Goal: Task Accomplishment & Management: Use online tool/utility

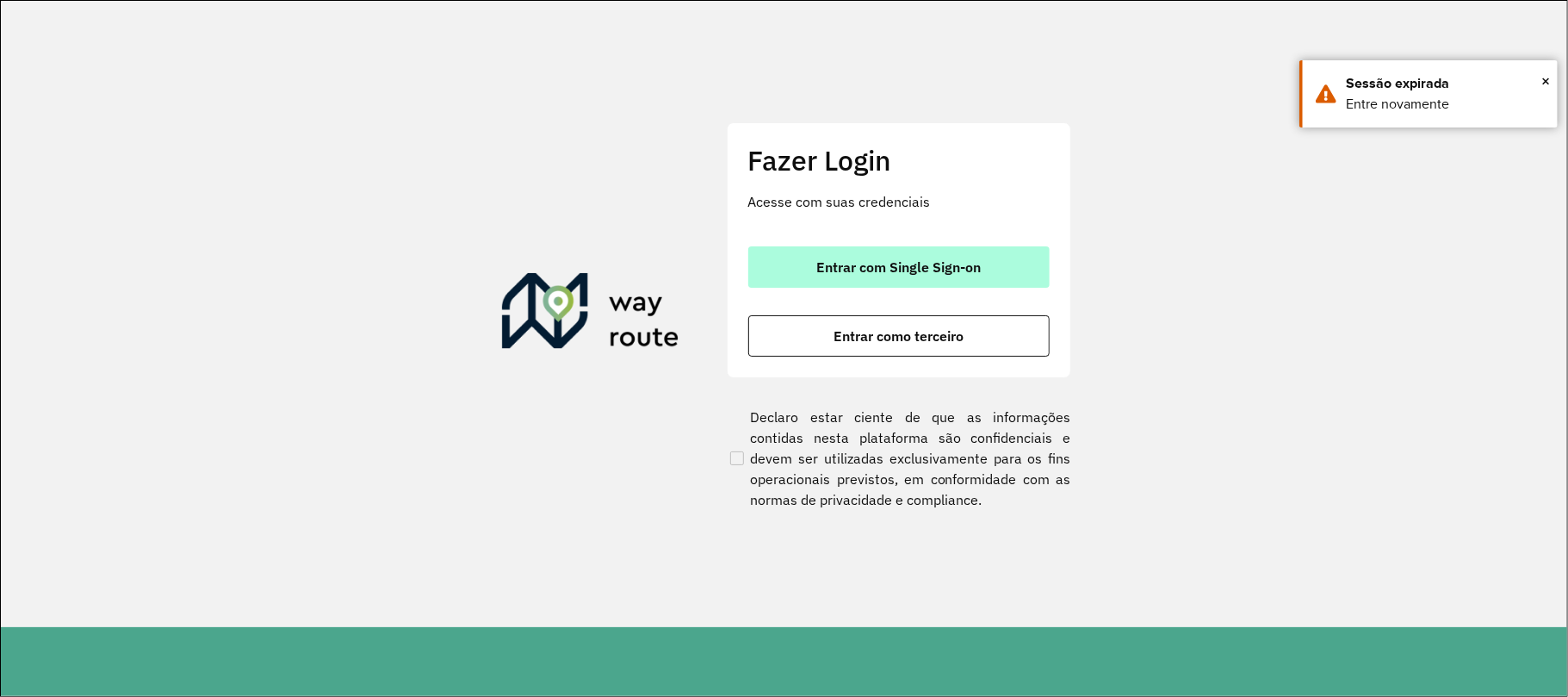
click at [877, 256] on button "Entrar com Single Sign-on" at bounding box center [899, 267] width 302 height 41
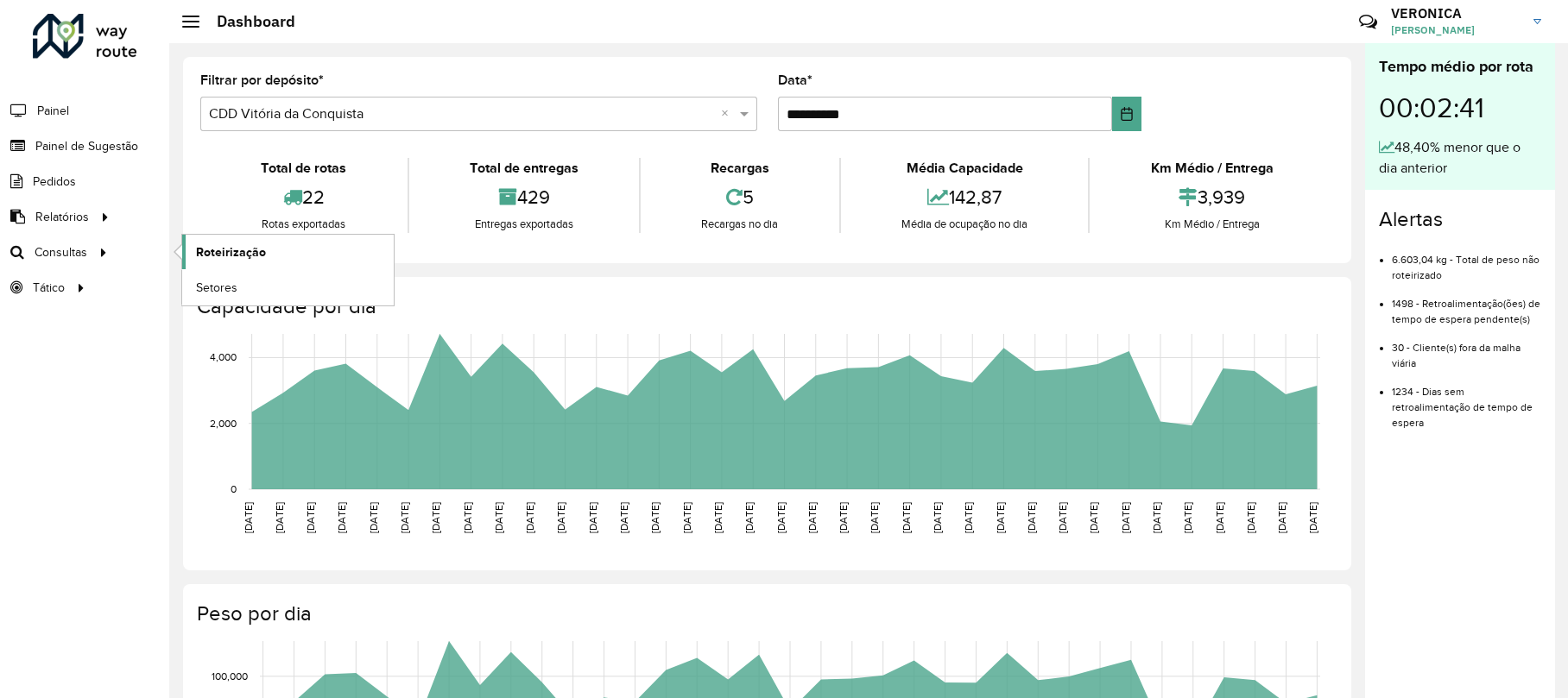
click at [216, 257] on span "Roteirização" at bounding box center [231, 253] width 70 height 18
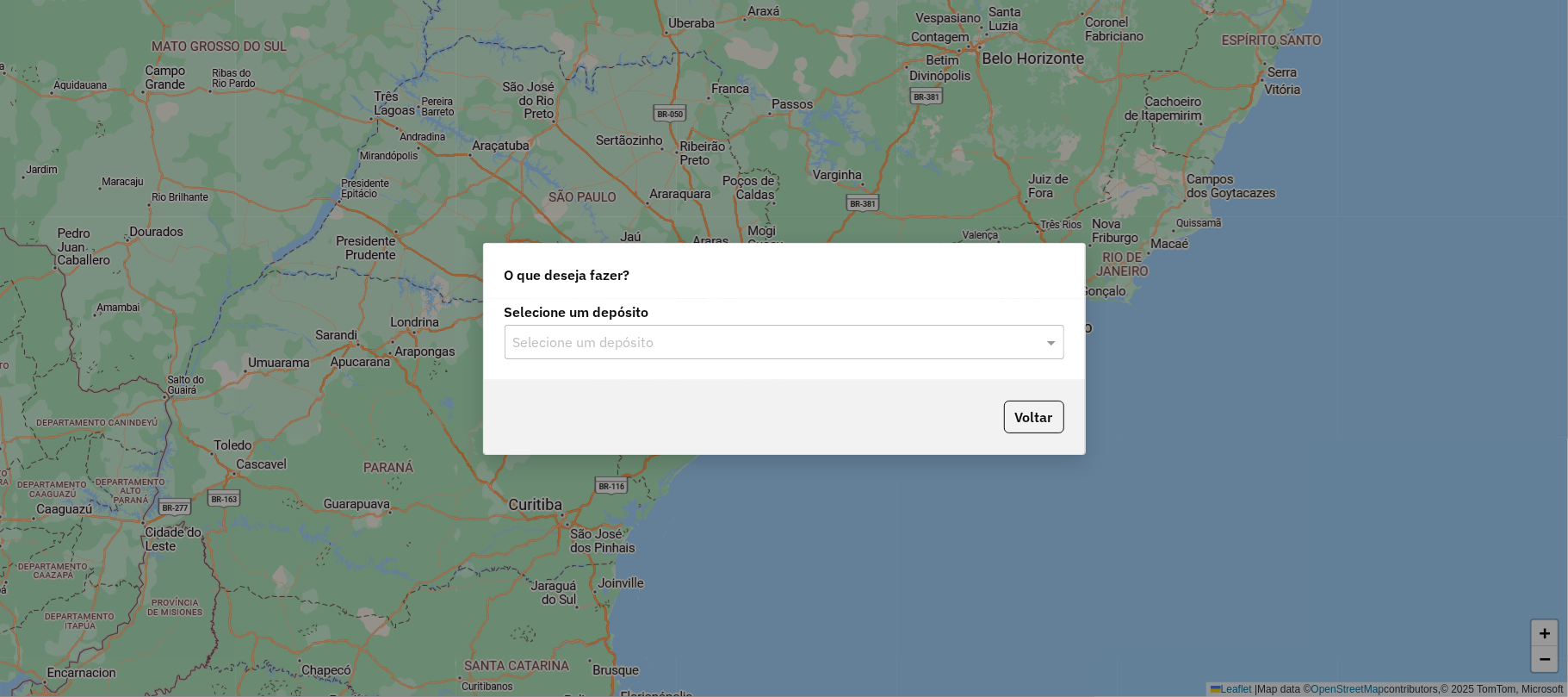
click at [555, 328] on div "Selecione um depósito" at bounding box center [785, 342] width 559 height 34
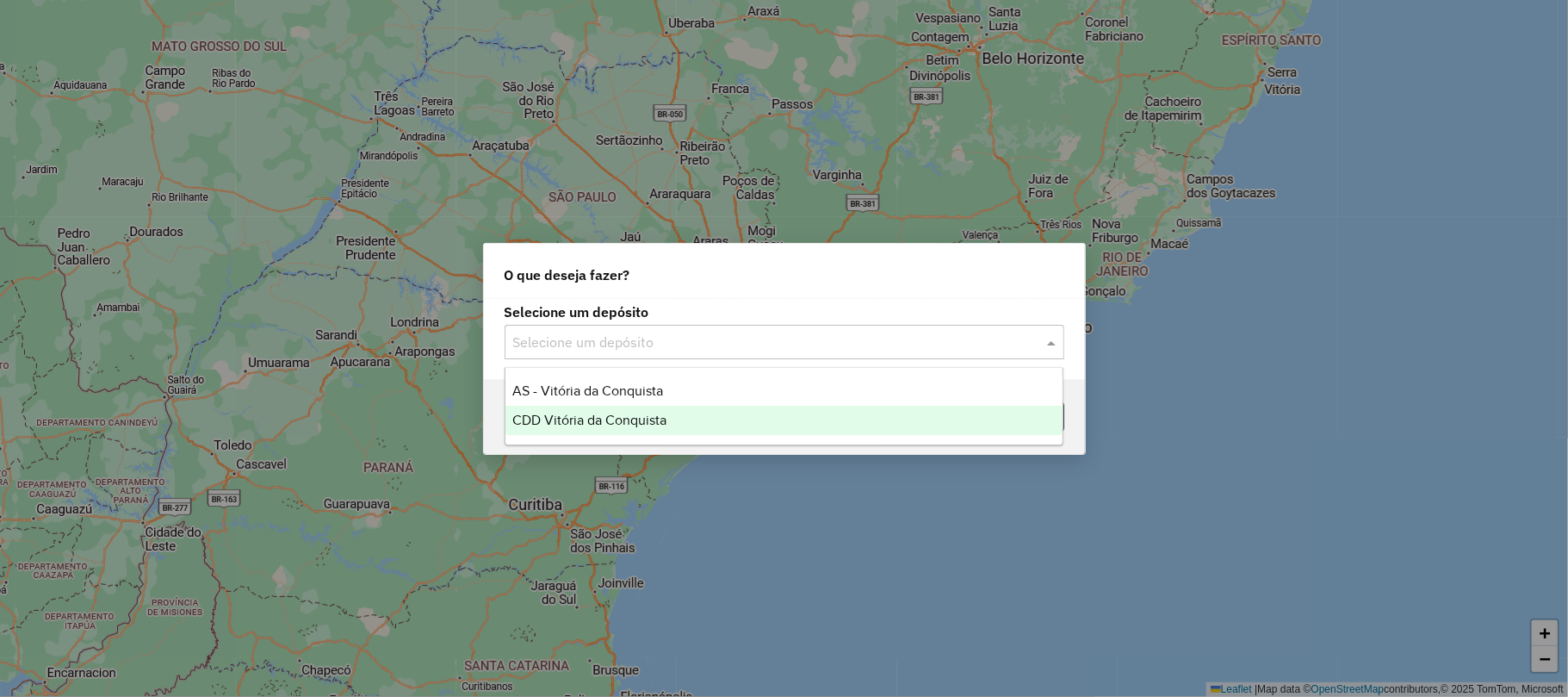
click at [557, 424] on span "CDD Vitória da Conquista" at bounding box center [590, 420] width 155 height 15
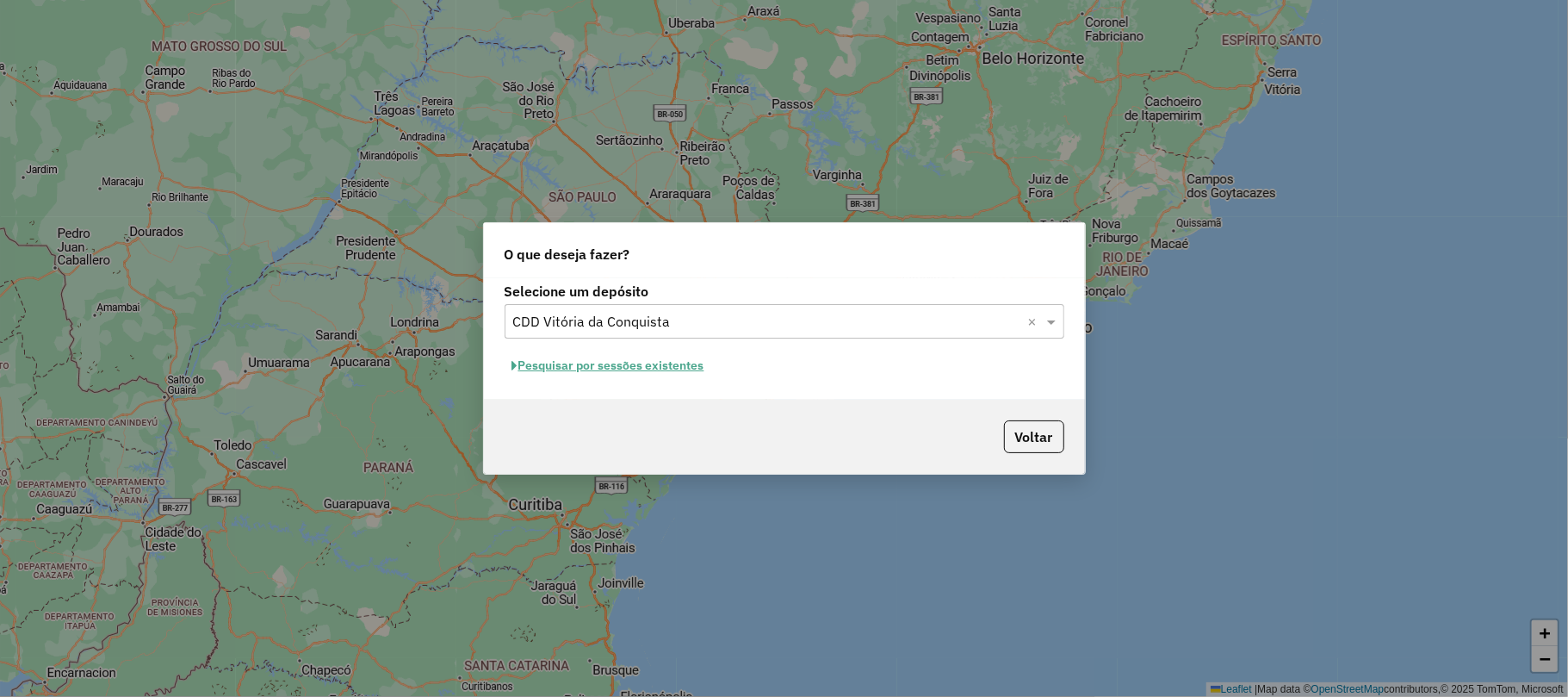
click at [600, 370] on button "Pesquisar por sessões existentes" at bounding box center [609, 366] width 208 height 27
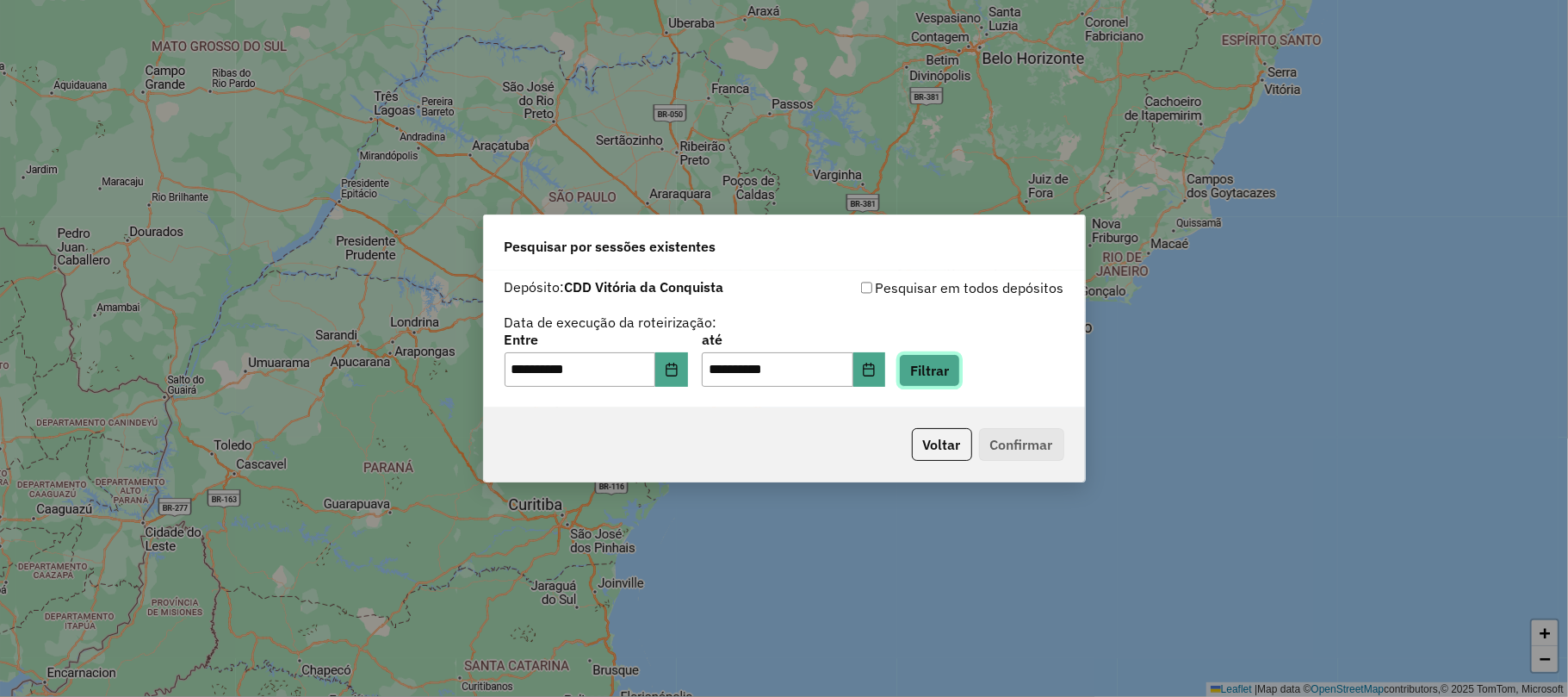
click at [954, 380] on button "Filtrar" at bounding box center [929, 371] width 61 height 33
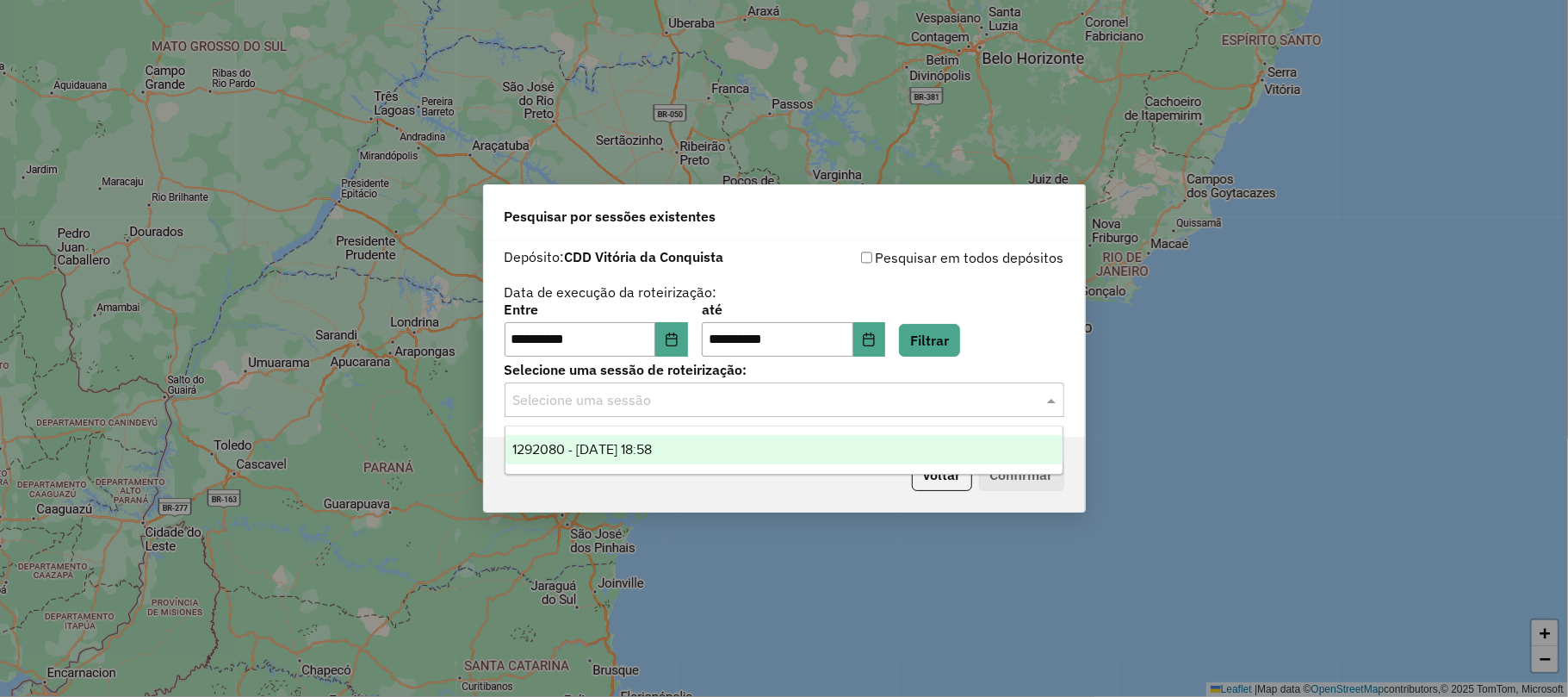
click at [646, 393] on input "text" at bounding box center [767, 401] width 508 height 20
click at [591, 447] on span "1292080 - 10/10/2025 18:58" at bounding box center [582, 449] width 140 height 15
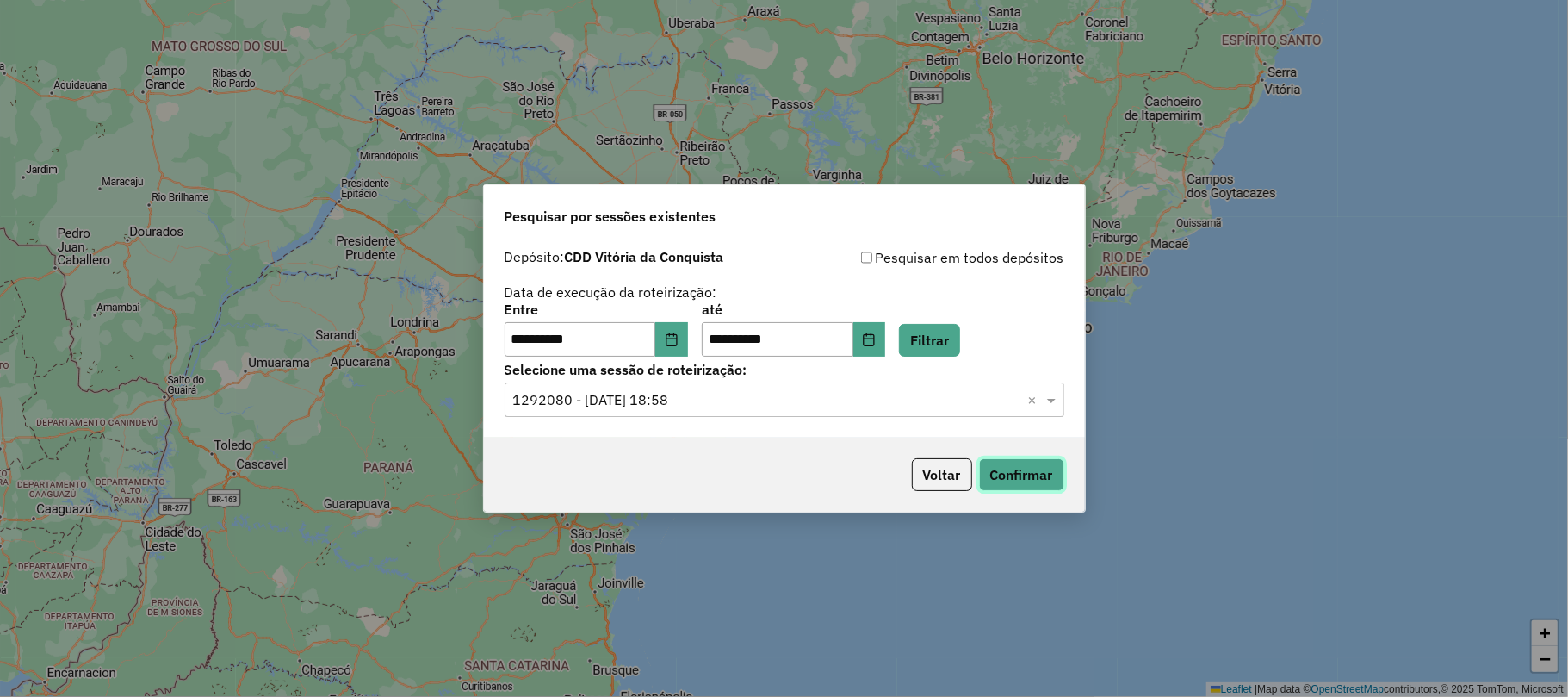
click at [1039, 470] on button "Confirmar" at bounding box center [1021, 475] width 86 height 33
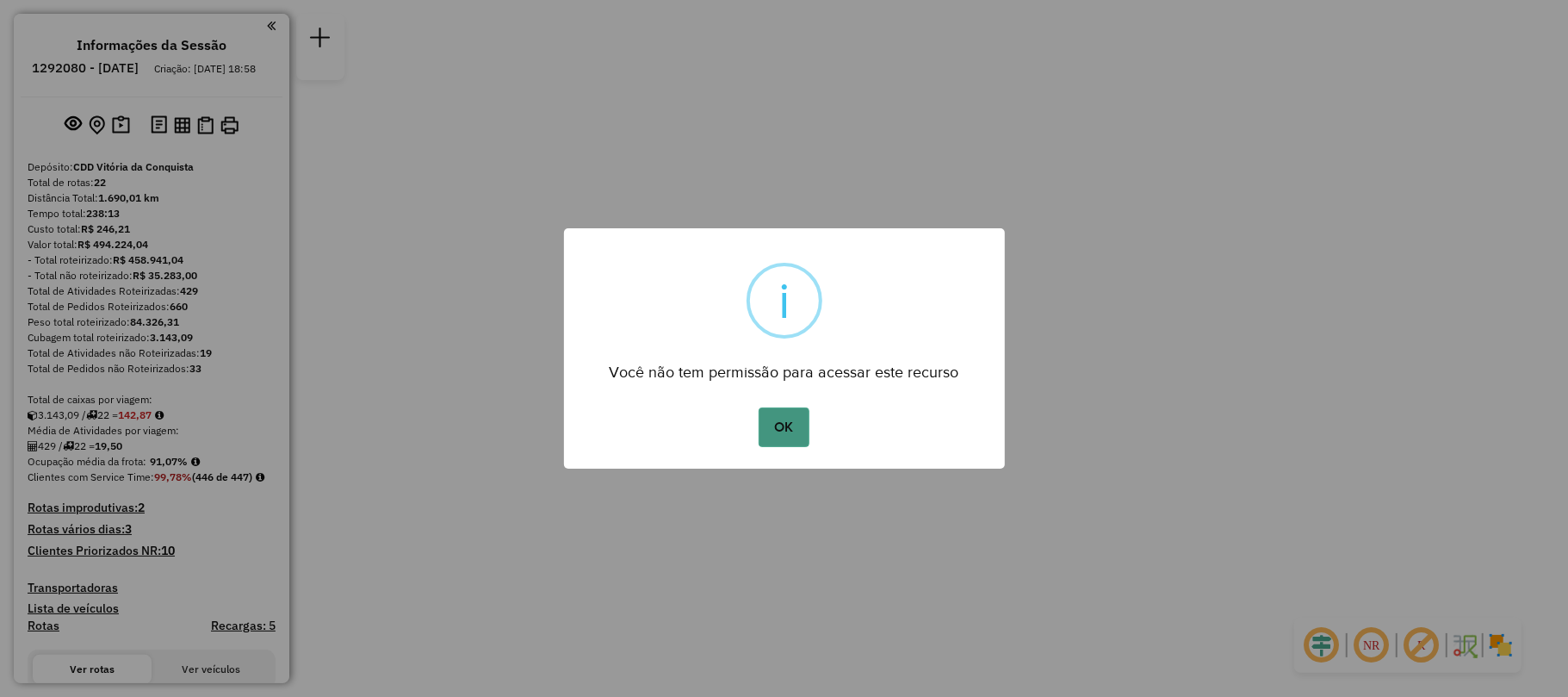
click at [790, 431] on button "OK" at bounding box center [784, 427] width 51 height 40
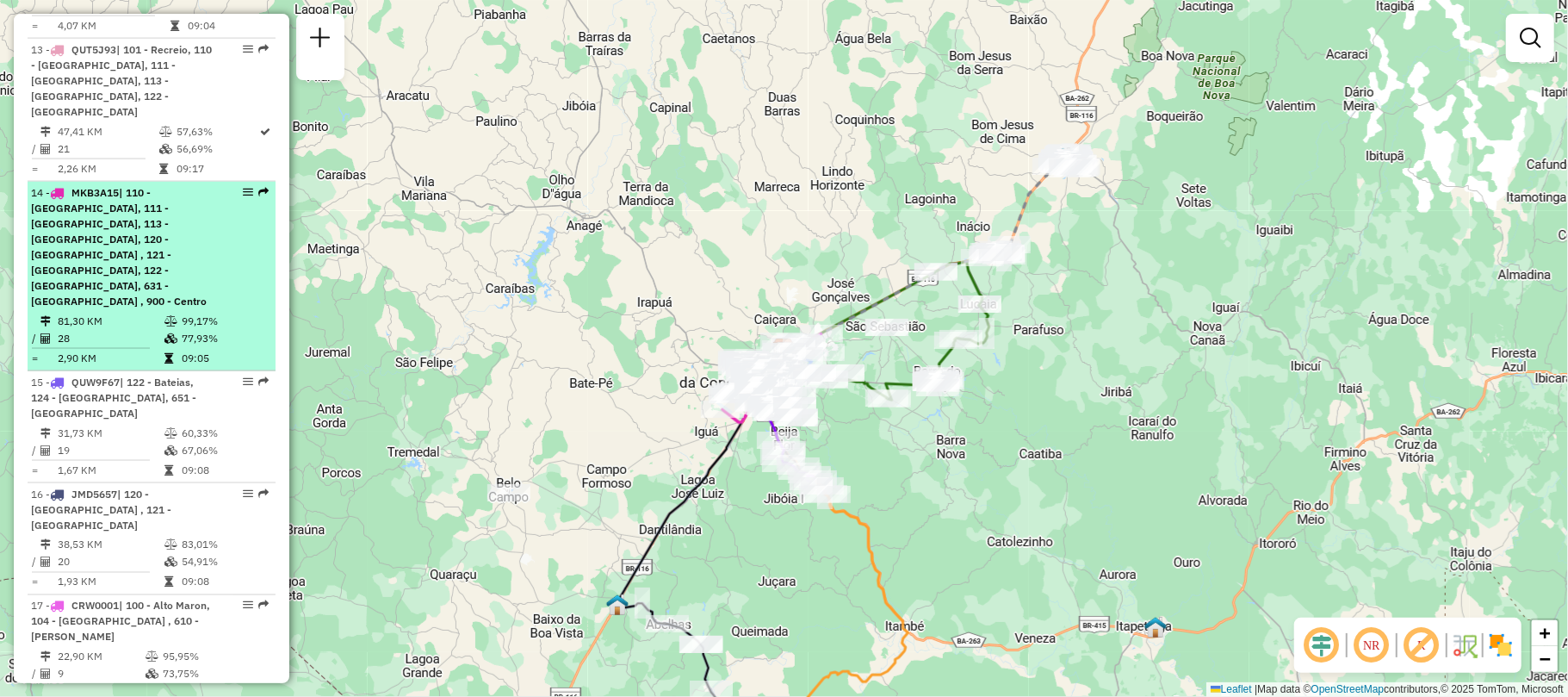
scroll to position [1607, 0]
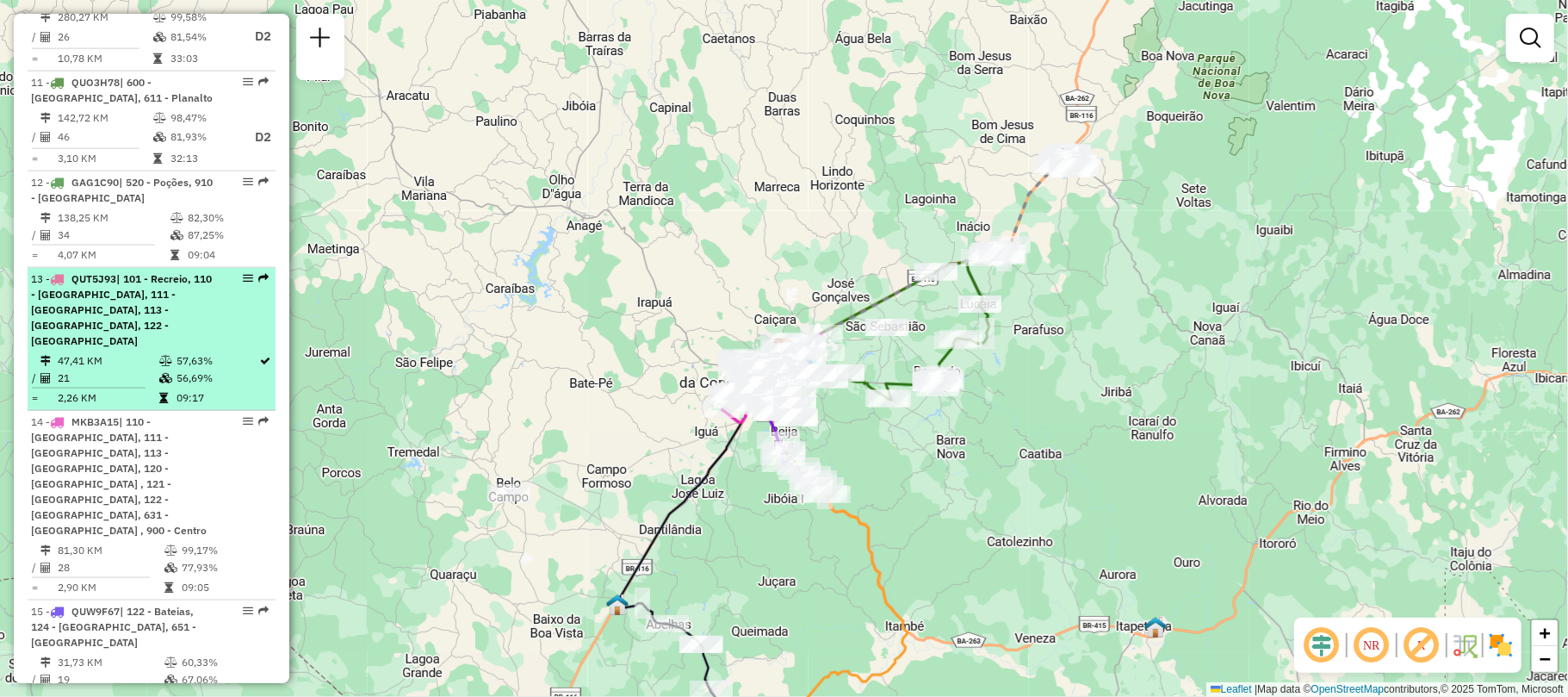
click at [114, 322] on li "13 - QUT5J93 | 101 - Recreio, 110 - Boa Vista, 111 - Espirito Santo, 113 - Felí…" at bounding box center [152, 339] width 248 height 143
select select "**********"
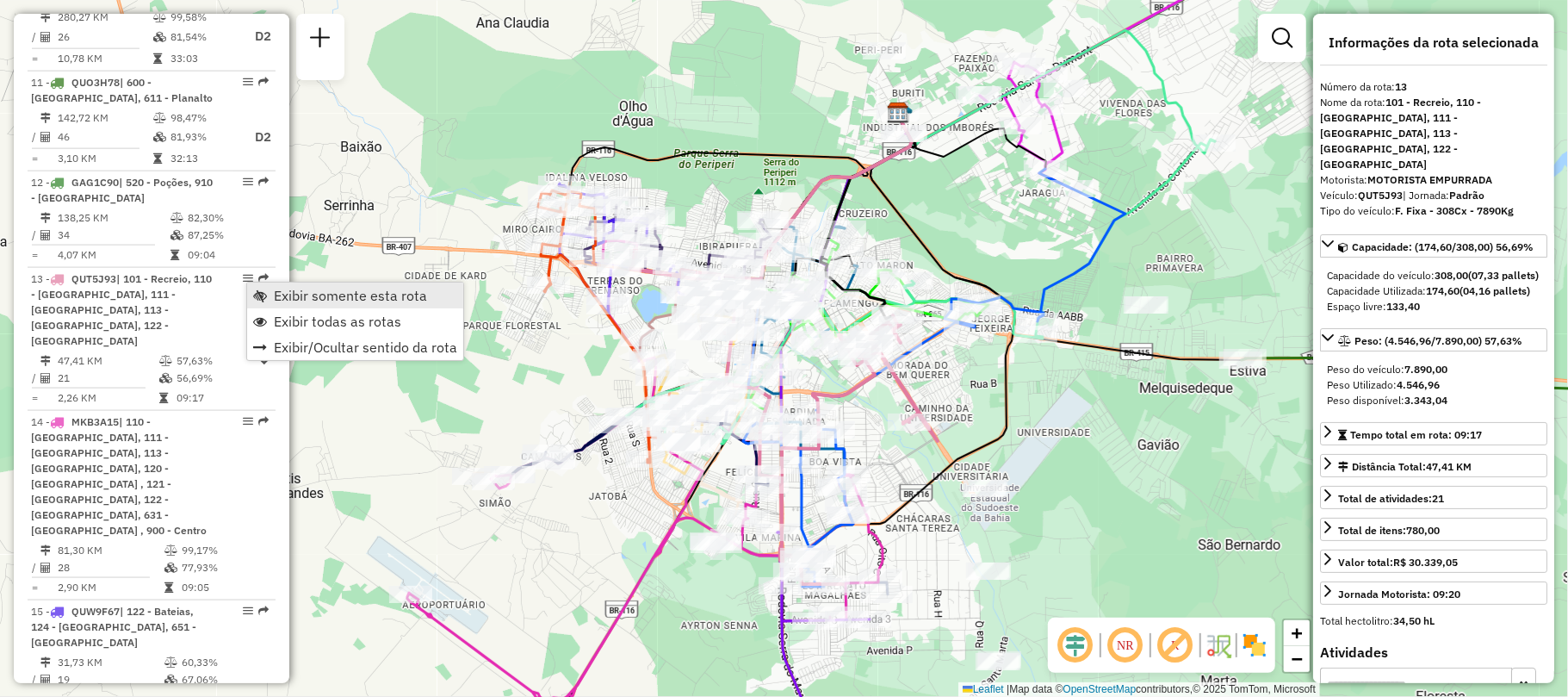
click at [302, 294] on span "Exibir somente esta rota" at bounding box center [351, 296] width 154 height 14
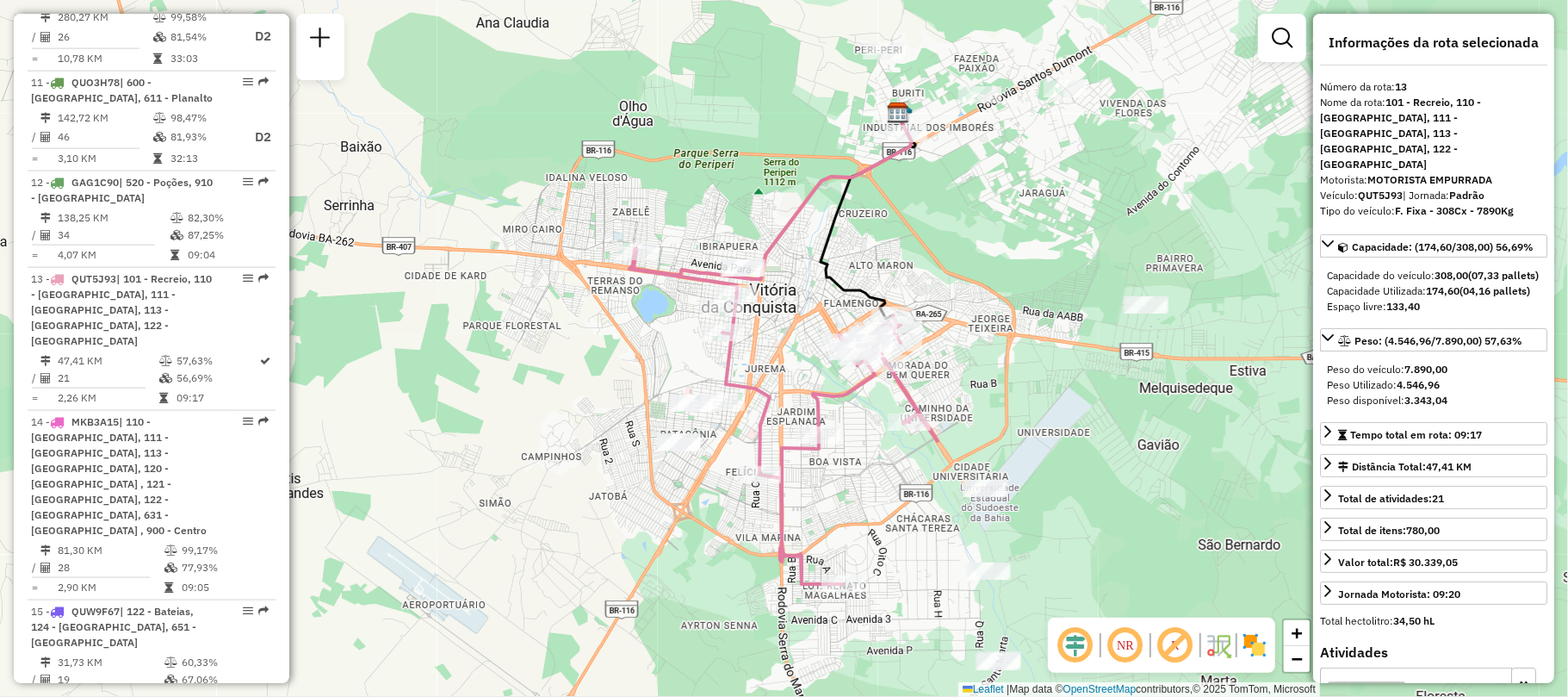
click at [1083, 650] on em at bounding box center [1076, 645] width 41 height 41
click at [1075, 649] on em at bounding box center [1076, 645] width 41 height 41
click at [1127, 635] on em at bounding box center [1125, 645] width 41 height 41
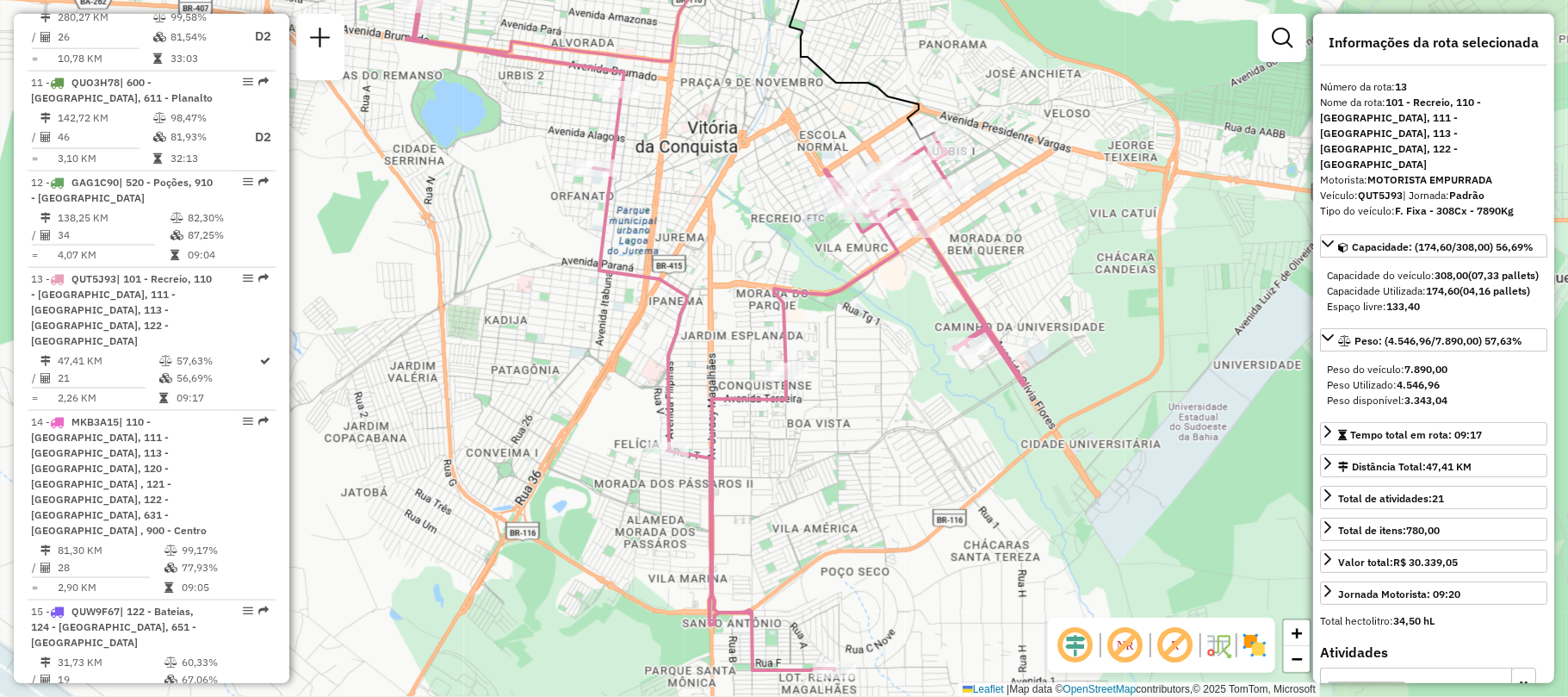
drag, startPoint x: 818, startPoint y: 414, endPoint x: 877, endPoint y: 372, distance: 72.4
click at [877, 372] on div "Janela de atendimento Grade de atendimento Capacidade Transportadoras Veículos …" at bounding box center [784, 348] width 1568 height 697
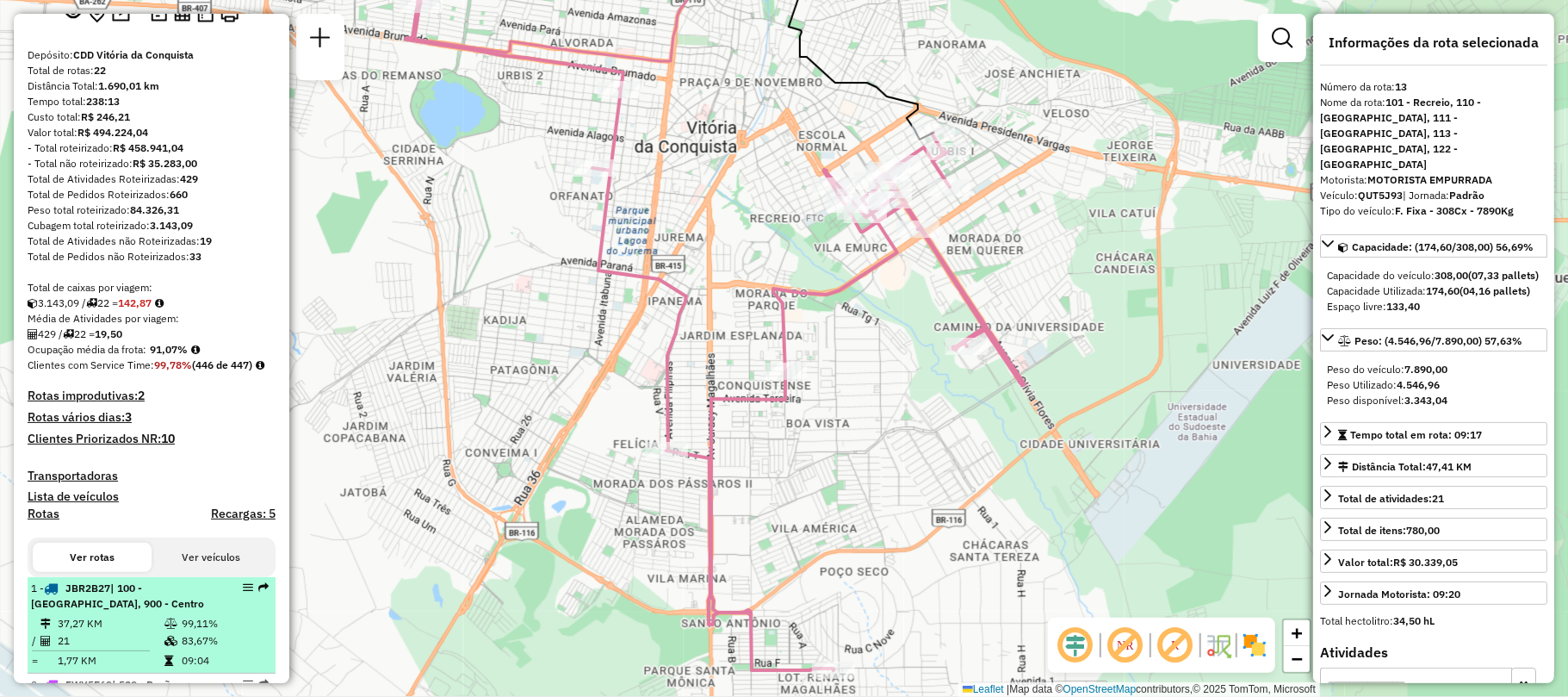
scroll to position [343, 0]
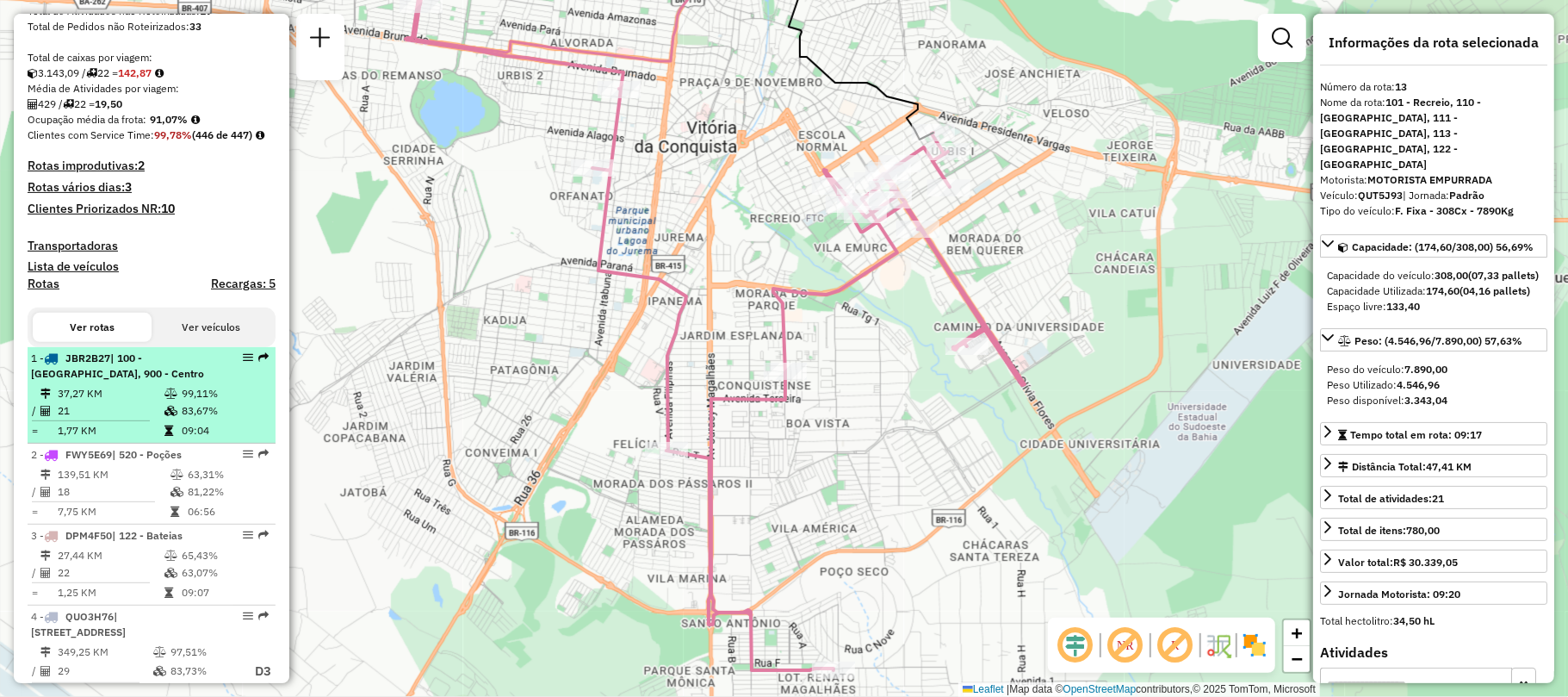
drag, startPoint x: 117, startPoint y: 412, endPoint x: 136, endPoint y: 407, distance: 19.6
click at [118, 411] on li "1 - JBR2B27 | 100 - Alto Maron, 900 - Centro 37,27 KM 99,11% / 21 83,67% = 1,77…" at bounding box center [152, 395] width 248 height 97
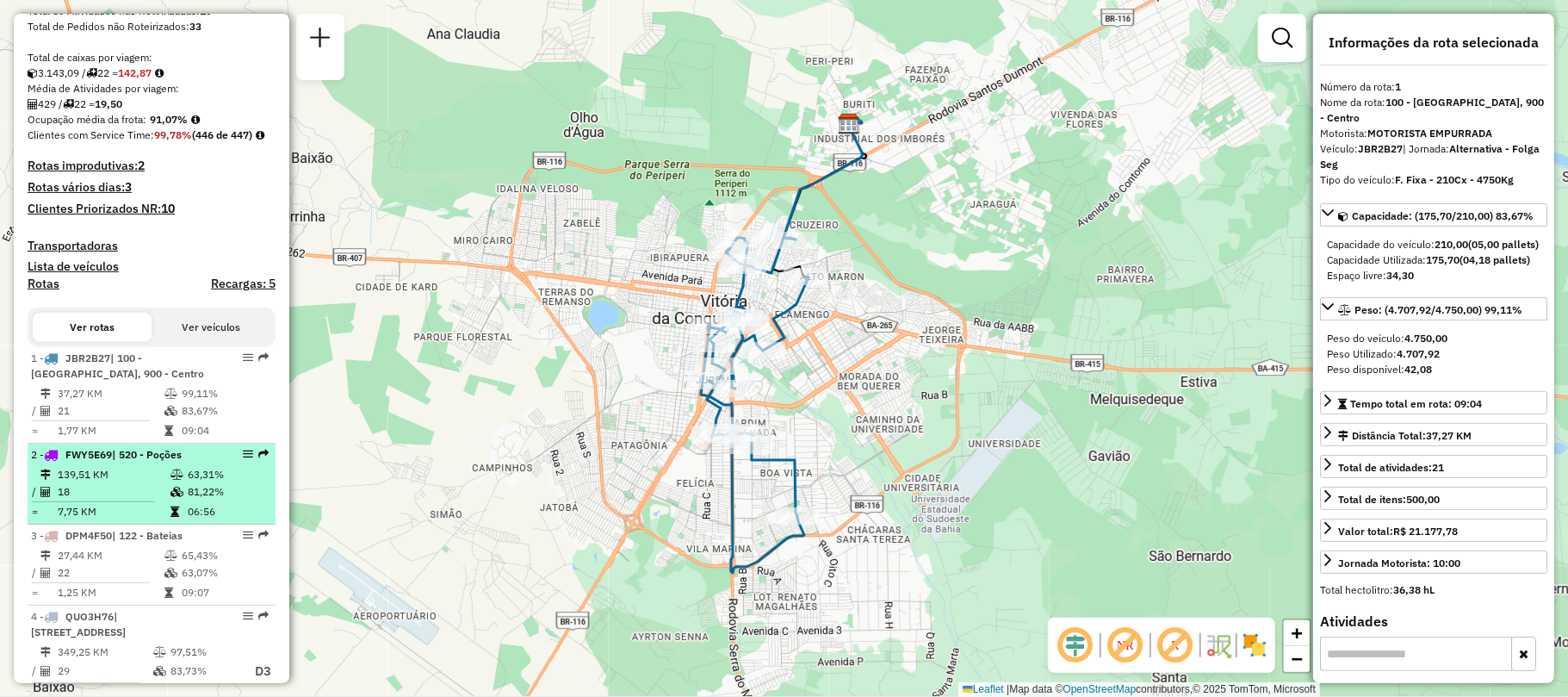
click at [125, 461] on span "| 520 - Poções" at bounding box center [147, 455] width 70 height 13
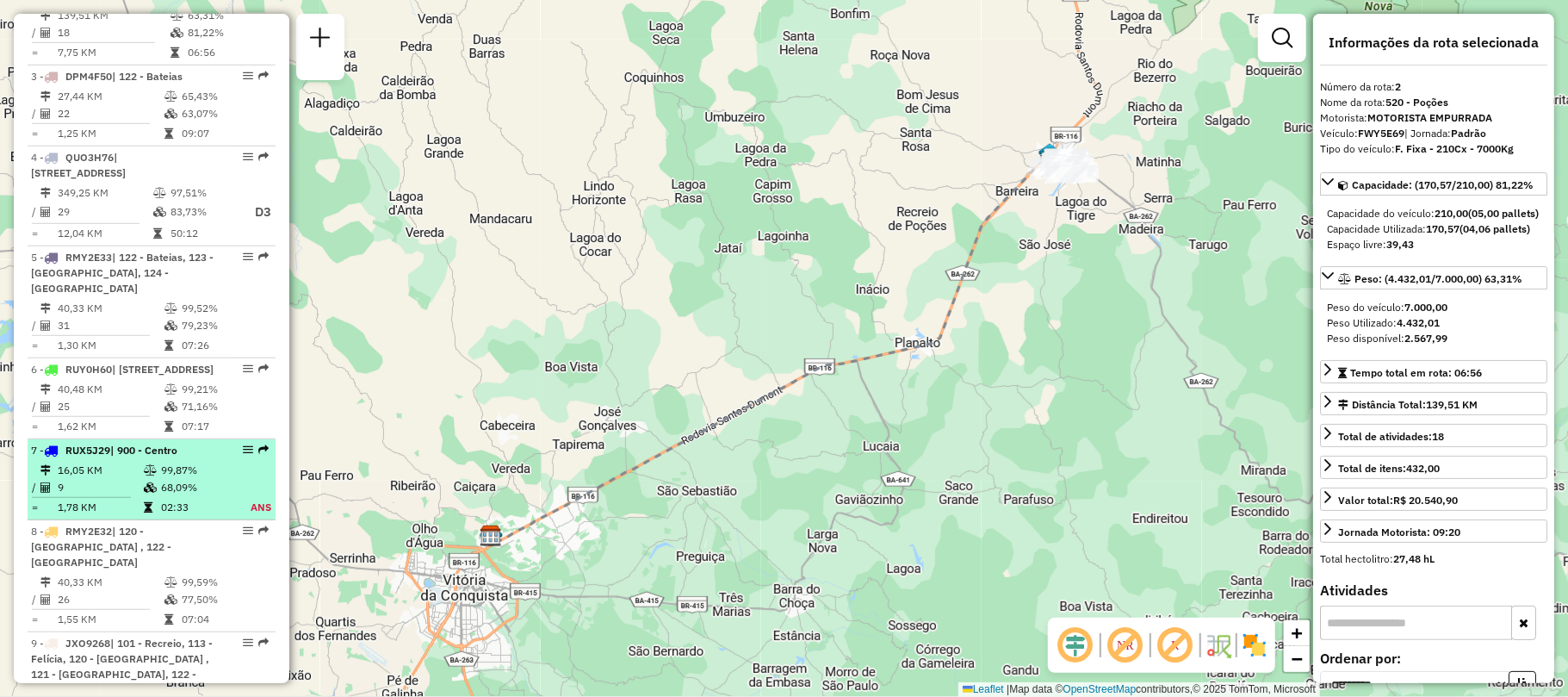
scroll to position [573, 0]
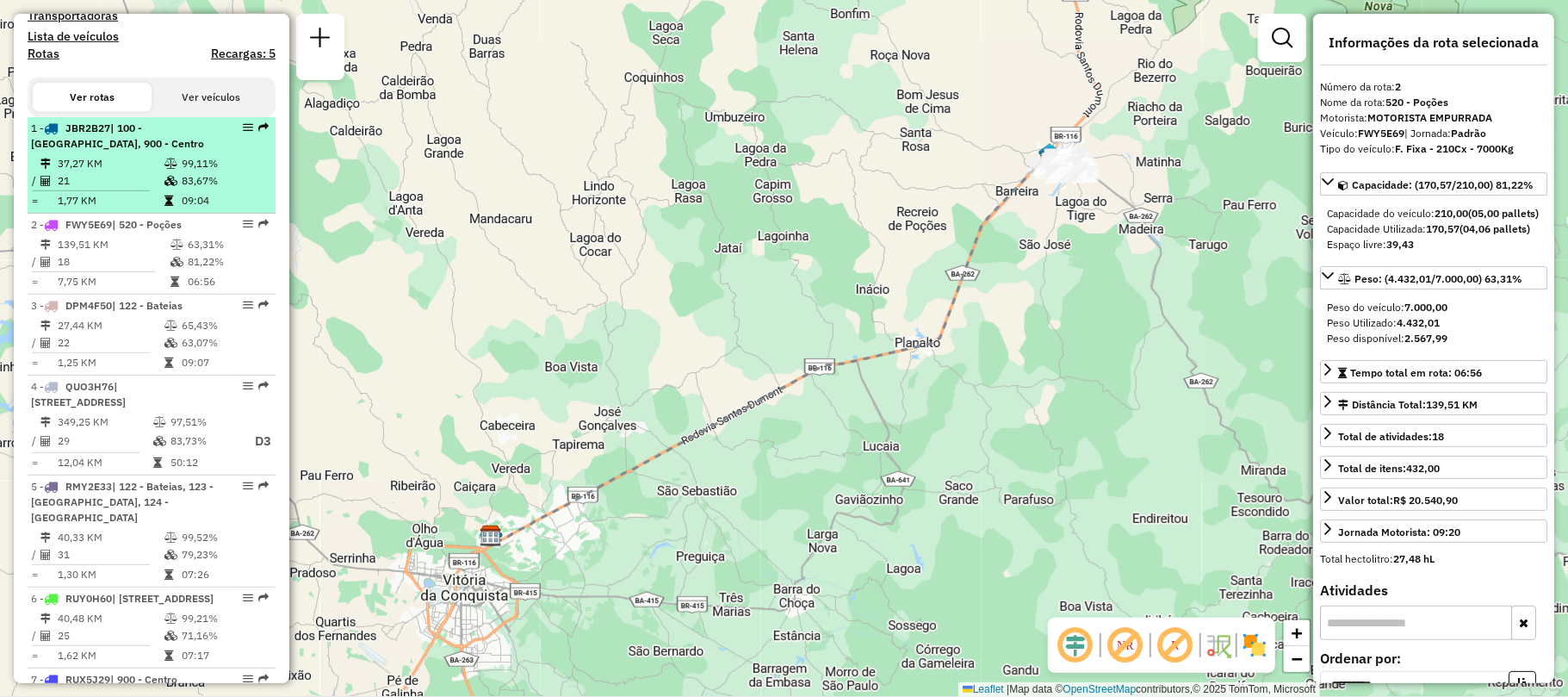
click at [53, 134] on icon at bounding box center [51, 128] width 14 height 10
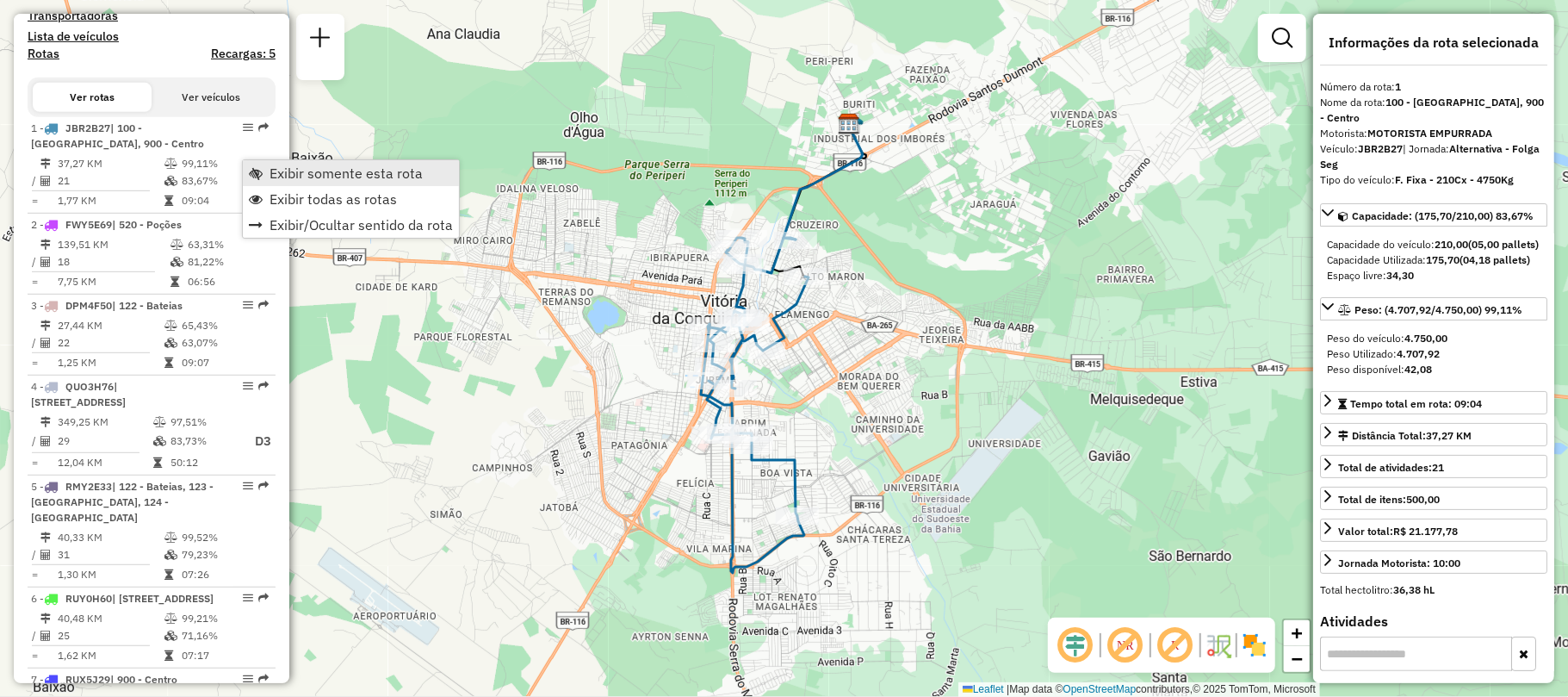
click at [269, 178] on link "Exibir somente esta rota" at bounding box center [351, 173] width 216 height 26
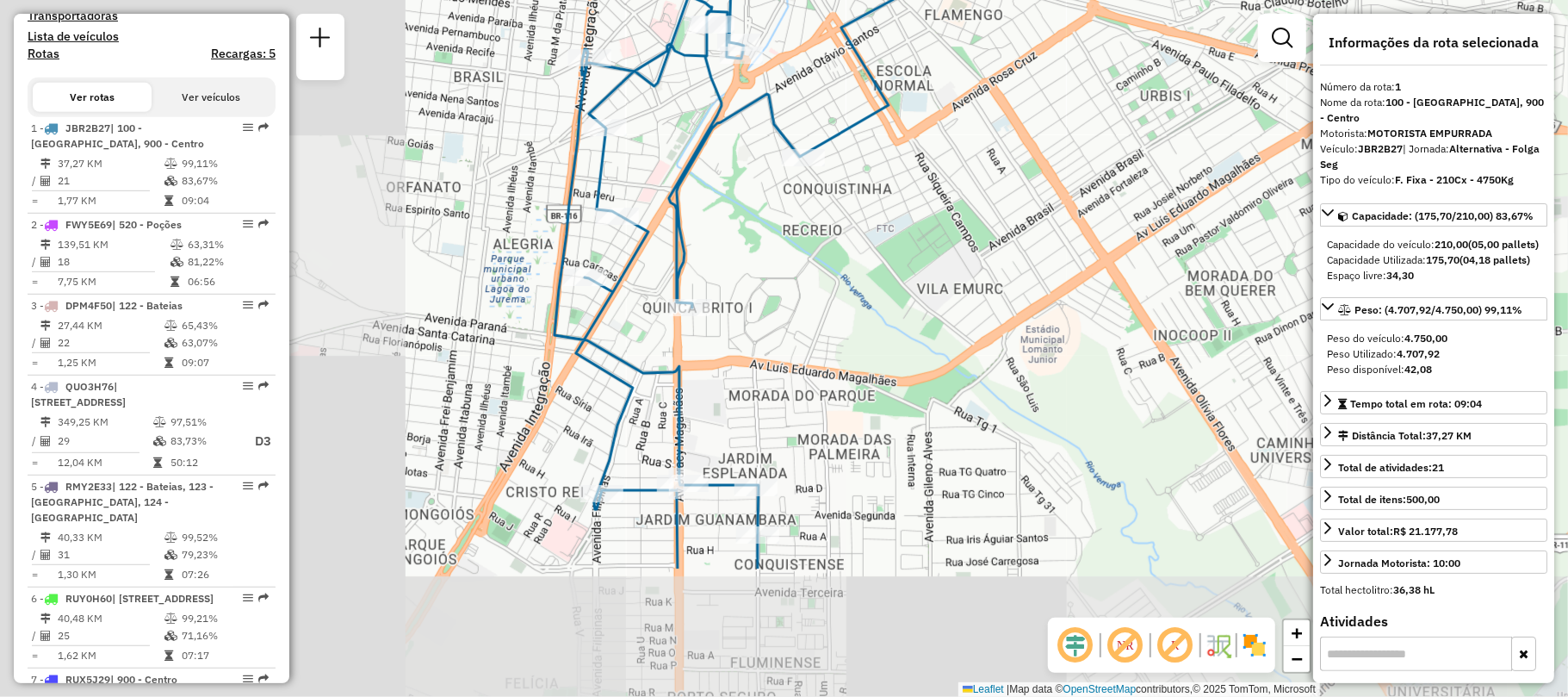
drag, startPoint x: 617, startPoint y: 403, endPoint x: 1069, endPoint y: 204, distance: 493.9
click at [1069, 204] on div "Janela de atendimento Grade de atendimento Capacidade Transportadoras Veículos …" at bounding box center [784, 348] width 1568 height 697
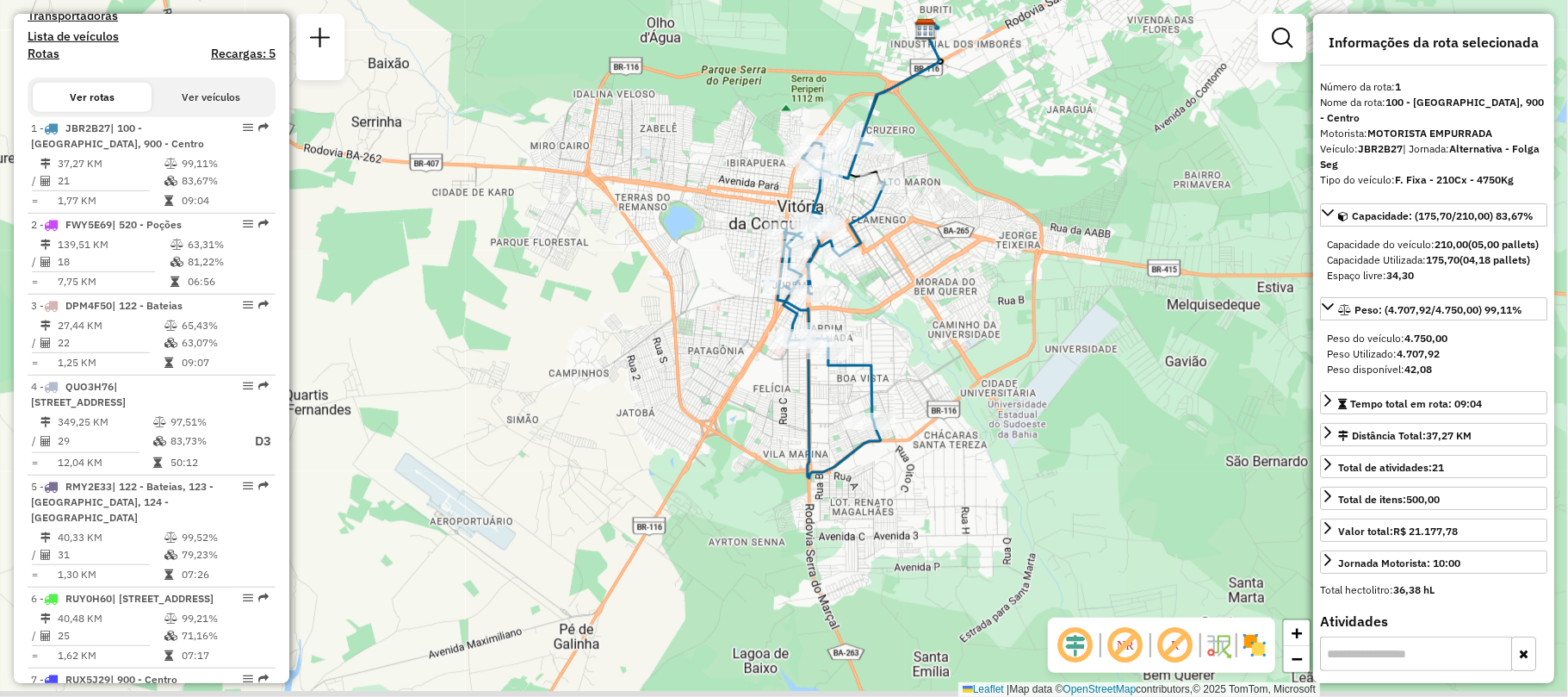
drag, startPoint x: 743, startPoint y: 405, endPoint x: 599, endPoint y: 374, distance: 147.3
click at [599, 374] on div "Janela de atendimento Grade de atendimento Capacidade Transportadoras Veículos …" at bounding box center [784, 348] width 1568 height 697
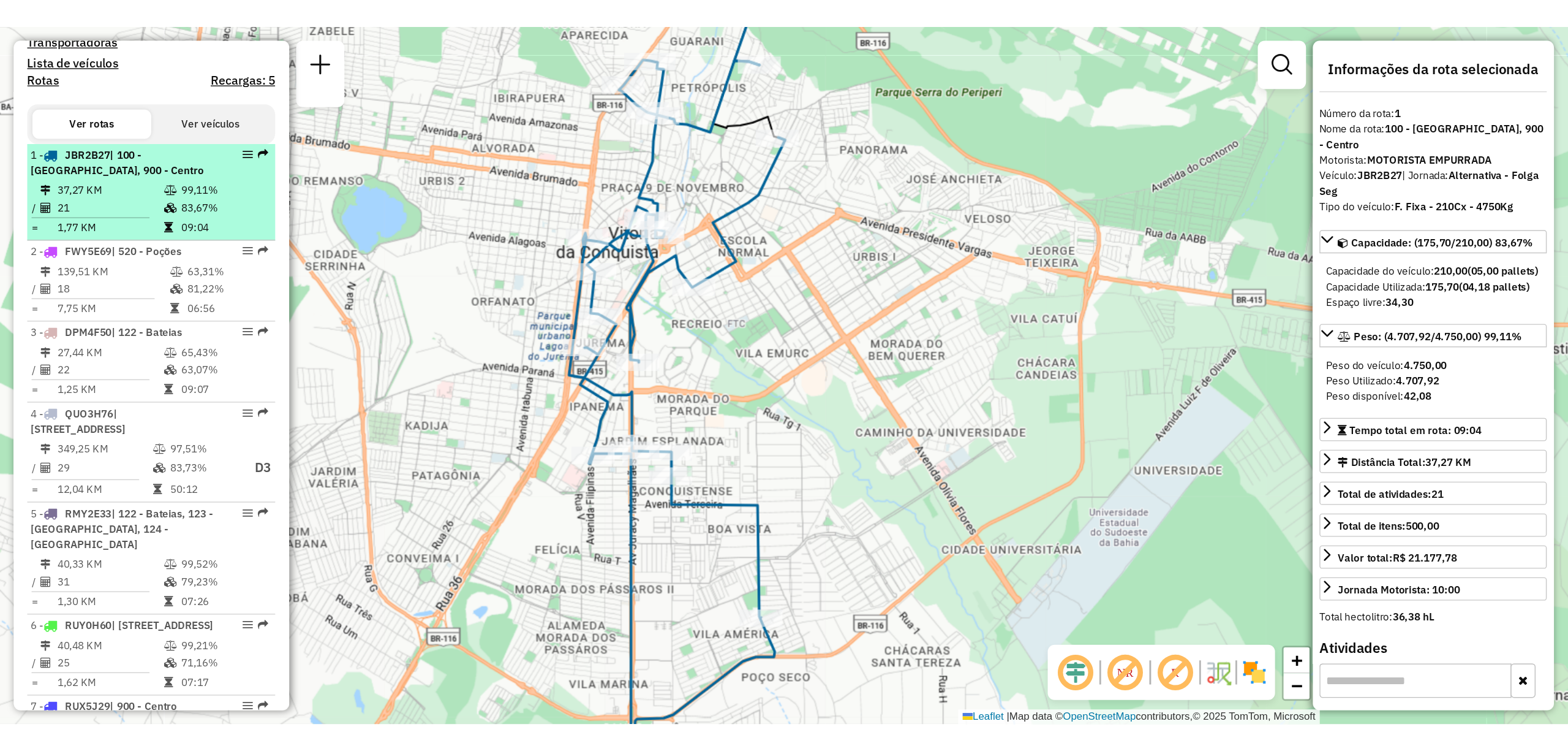
scroll to position [244, 0]
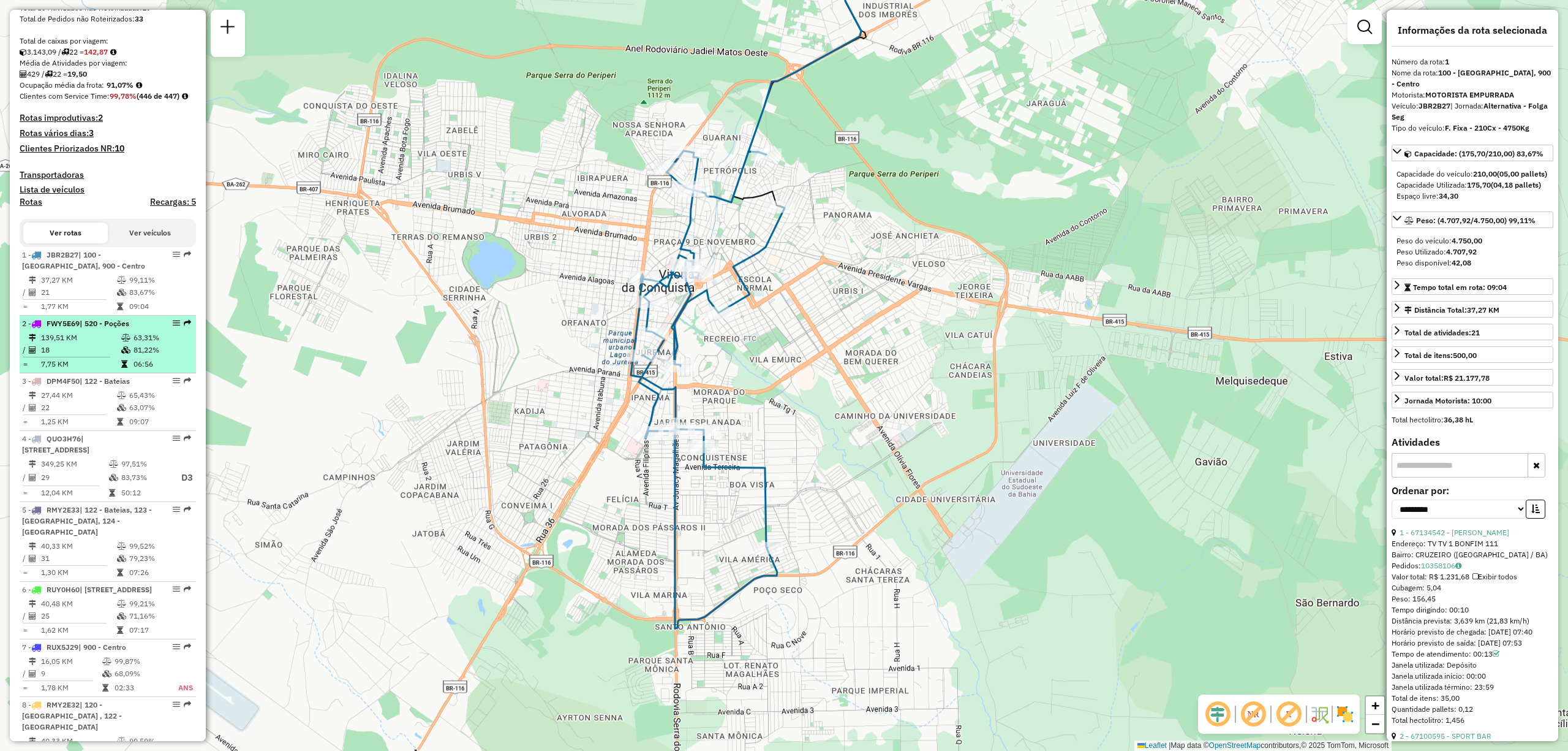
drag, startPoint x: 92, startPoint y: 369, endPoint x: 86, endPoint y: 380, distance: 12.5
click at [92, 356] on td "18" at bounding box center [80, 350] width 80 height 12
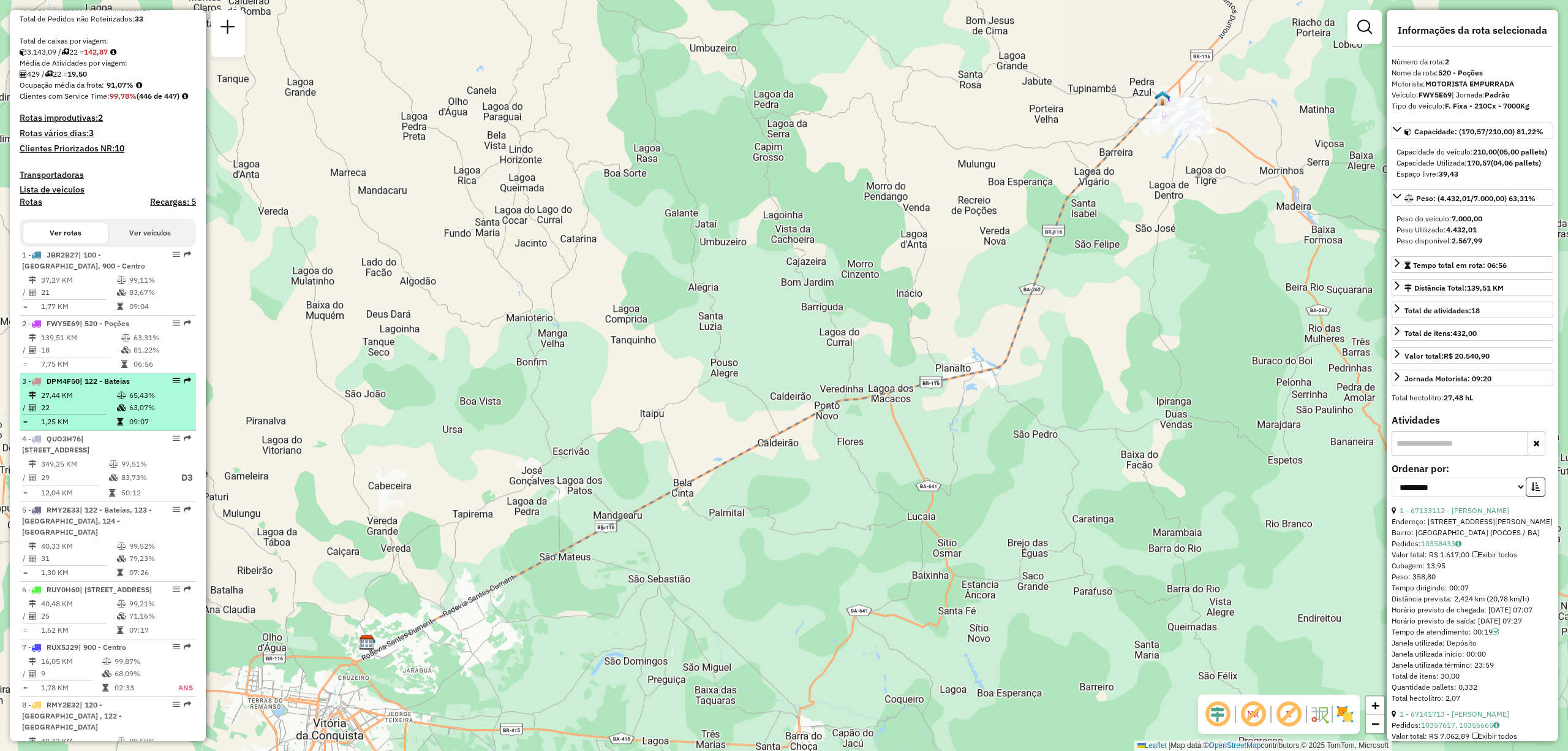
click at [75, 401] on td "27,44 KM" at bounding box center [79, 395] width 76 height 12
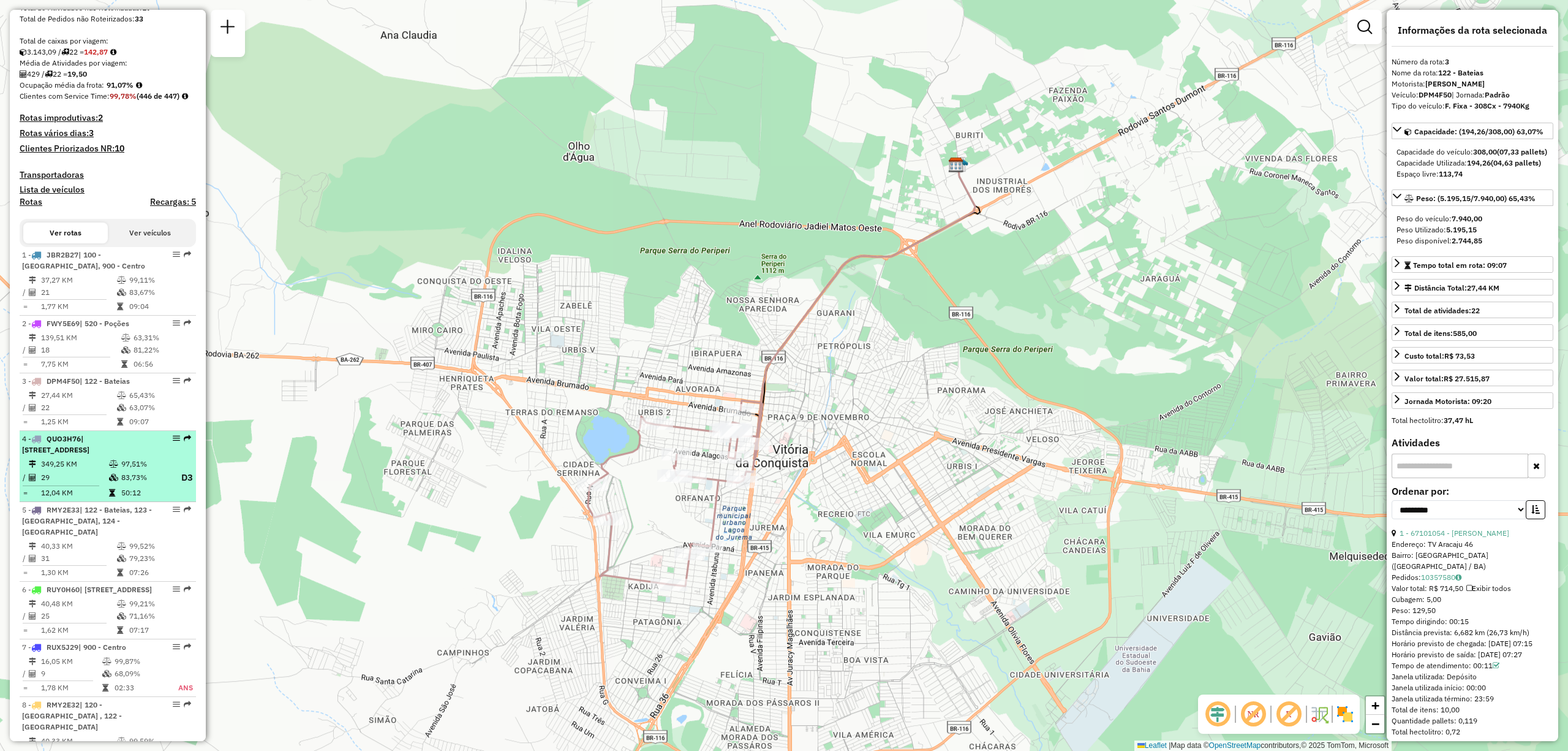
click at [77, 443] on span "QUO3H76" at bounding box center [63, 439] width 34 height 9
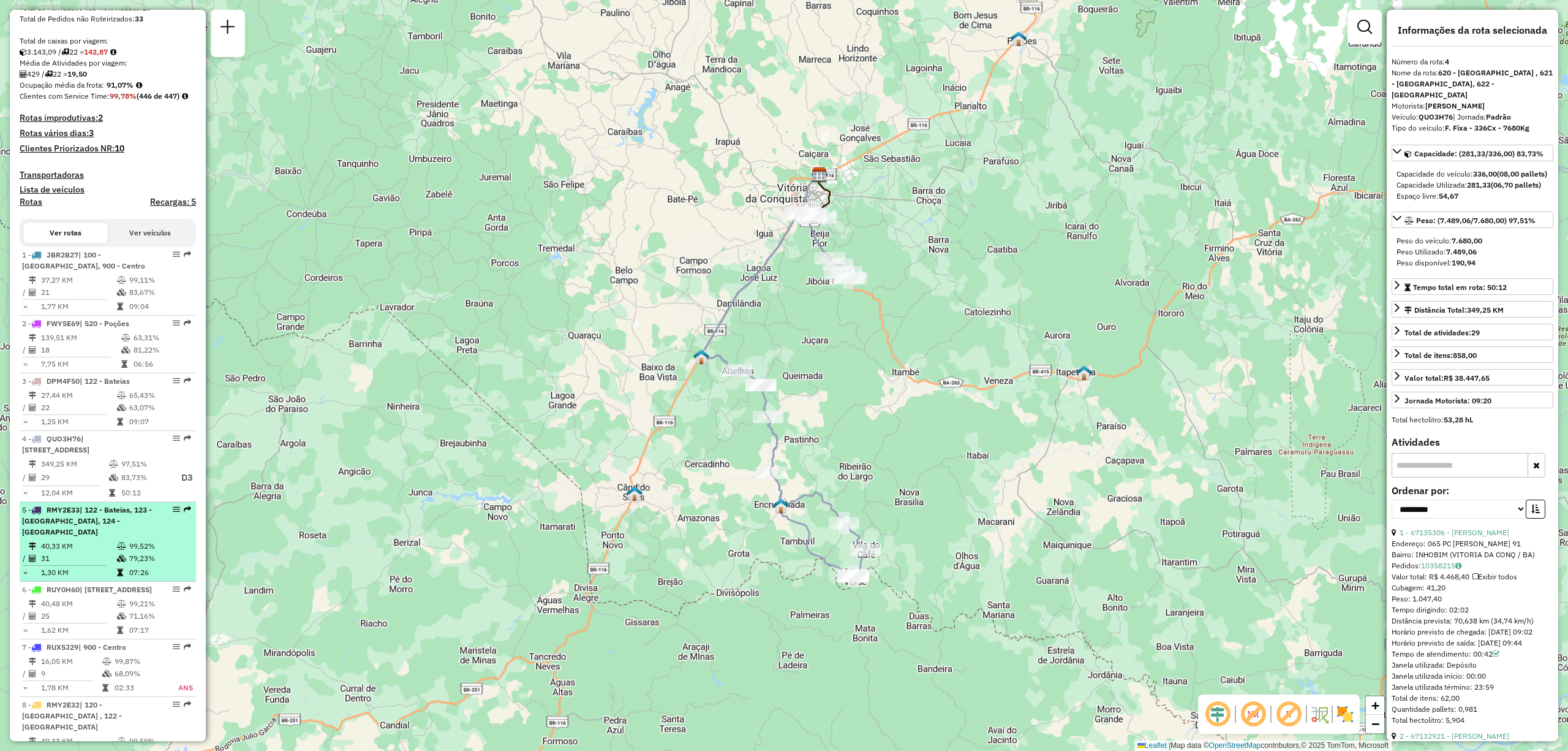
click at [50, 495] on span "| 122 - Bateias, 123 - Ibirapuera, 124 - Zambele" at bounding box center [87, 521] width 130 height 31
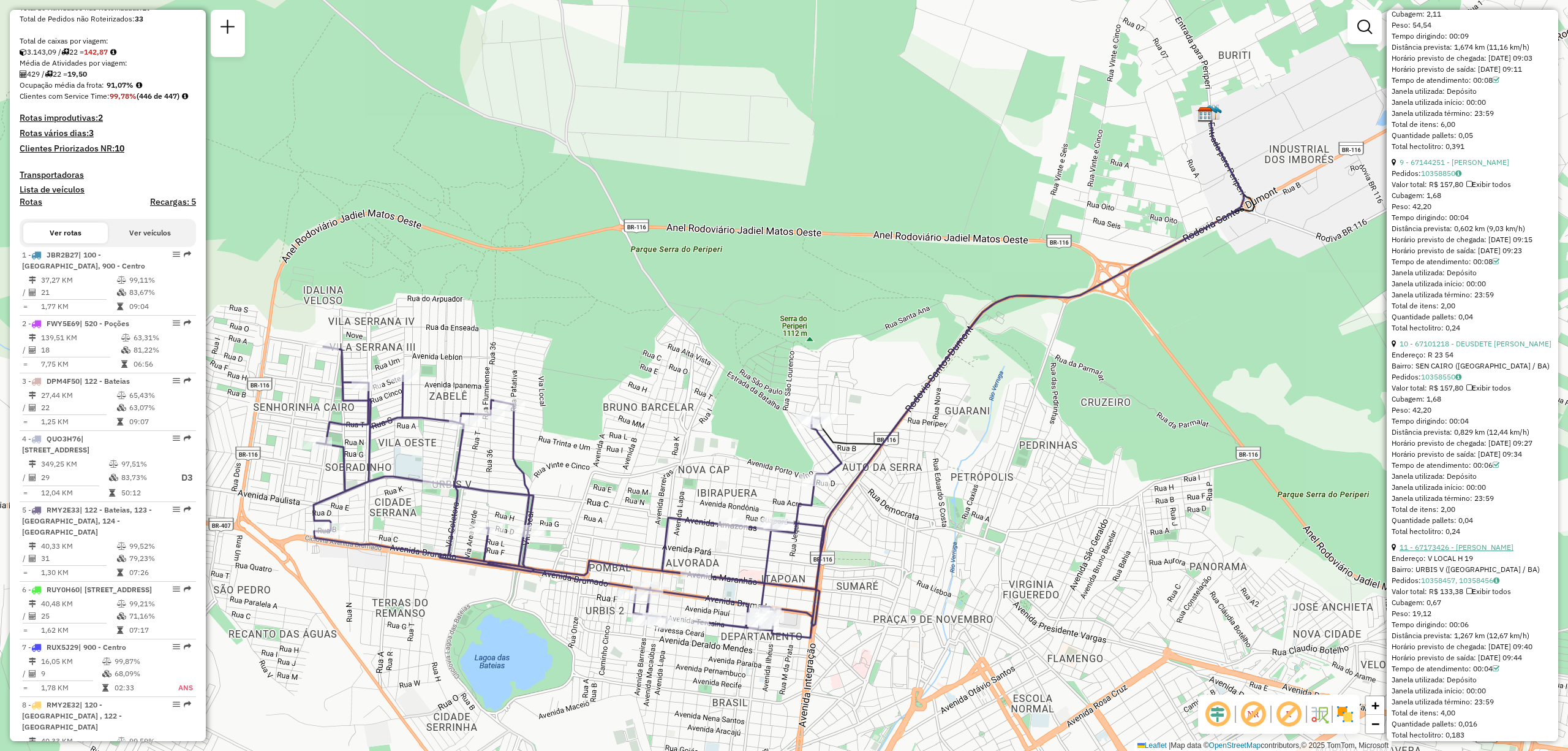
scroll to position [2288, 0]
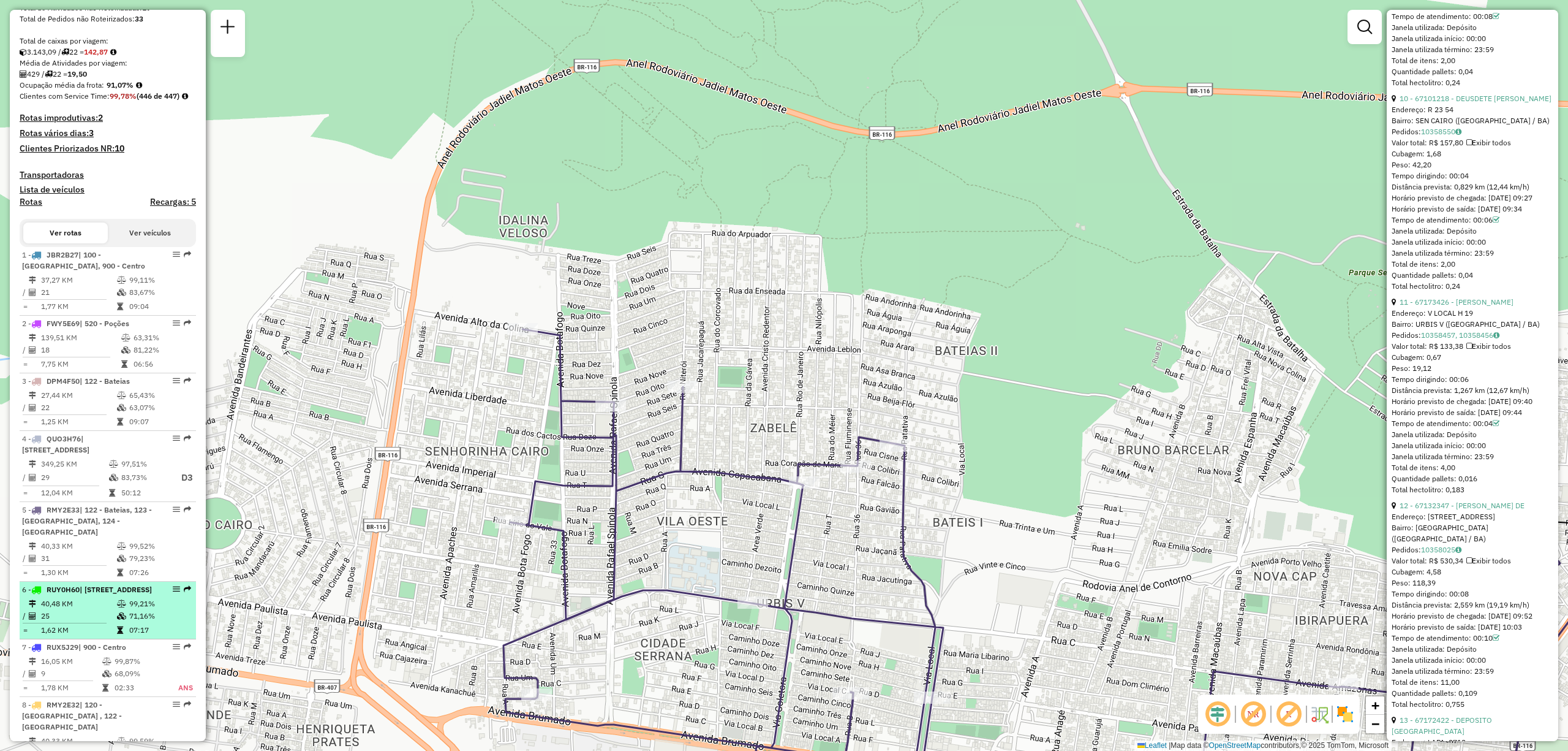
click at [81, 495] on div "6 - RUY0H60 | 100 - Alto Maron, 101 - Recreio, 900 - Centro" at bounding box center [87, 589] width 130 height 11
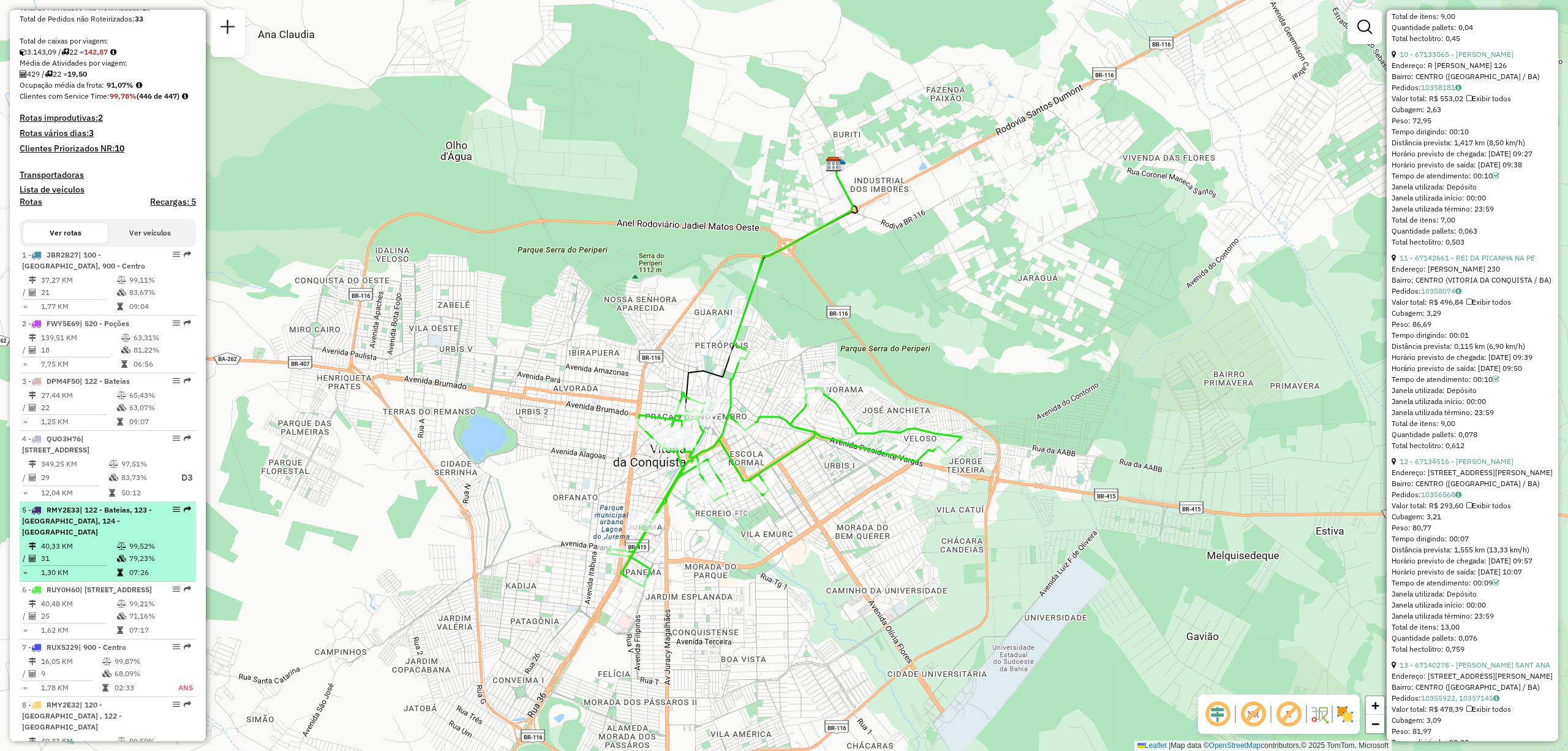
scroll to position [407, 0]
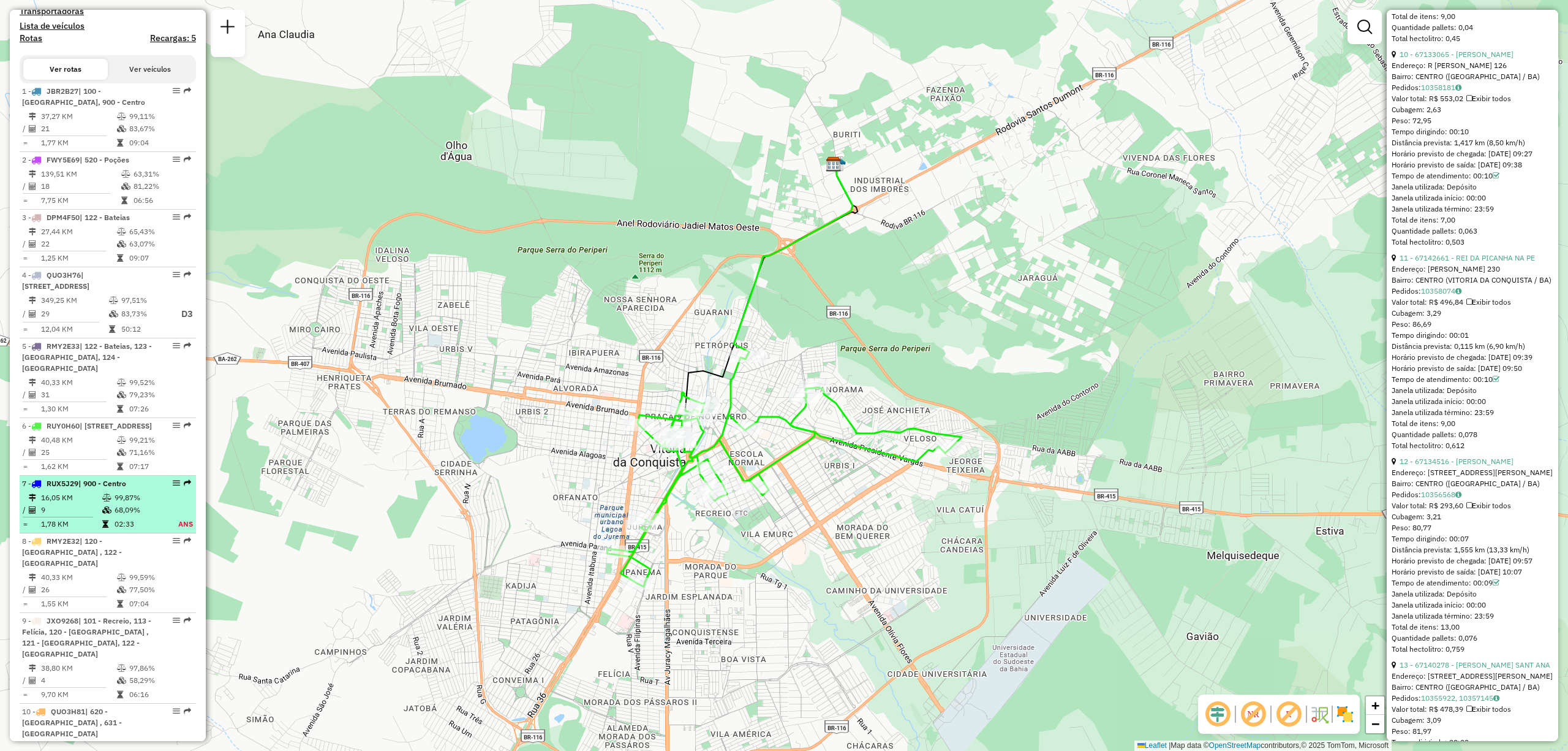
click at [81, 495] on td "16,05 KM" at bounding box center [71, 498] width 62 height 12
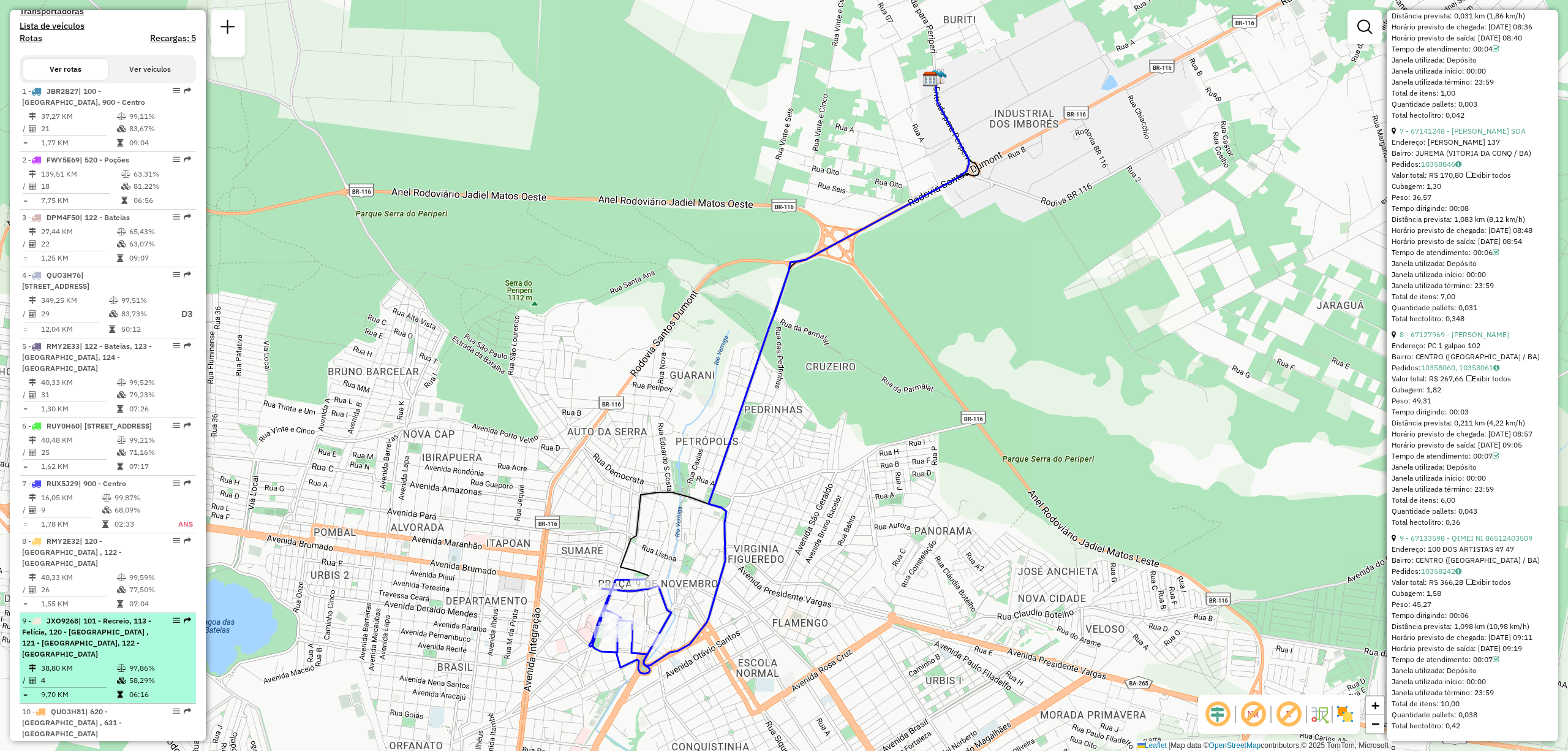
click at [82, 495] on span "| 101 - Recreio, 113 - Felícia, 120 - Patagónia , 121 - Patagônia, 122 - Bateias" at bounding box center [86, 637] width 129 height 43
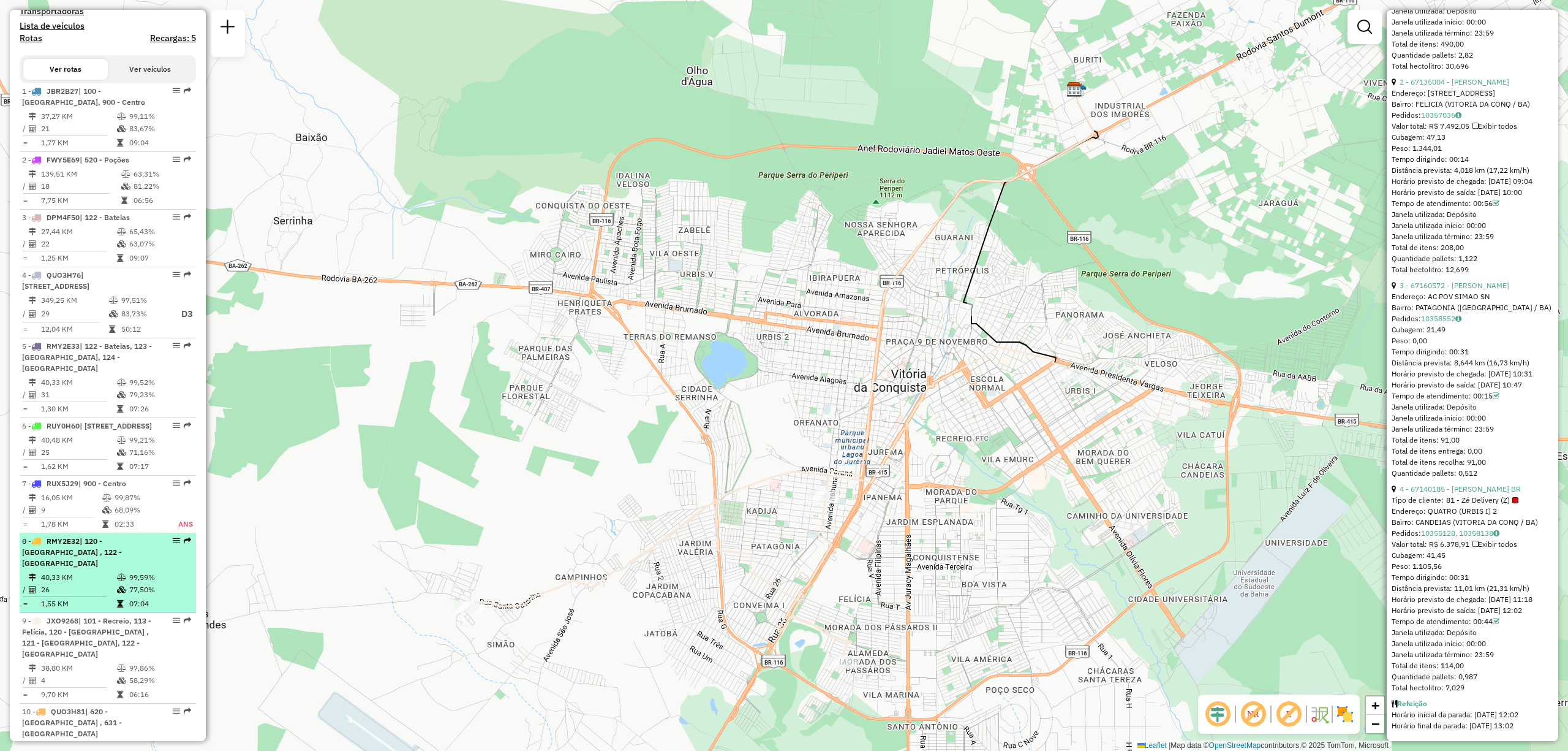
scroll to position [570, 0]
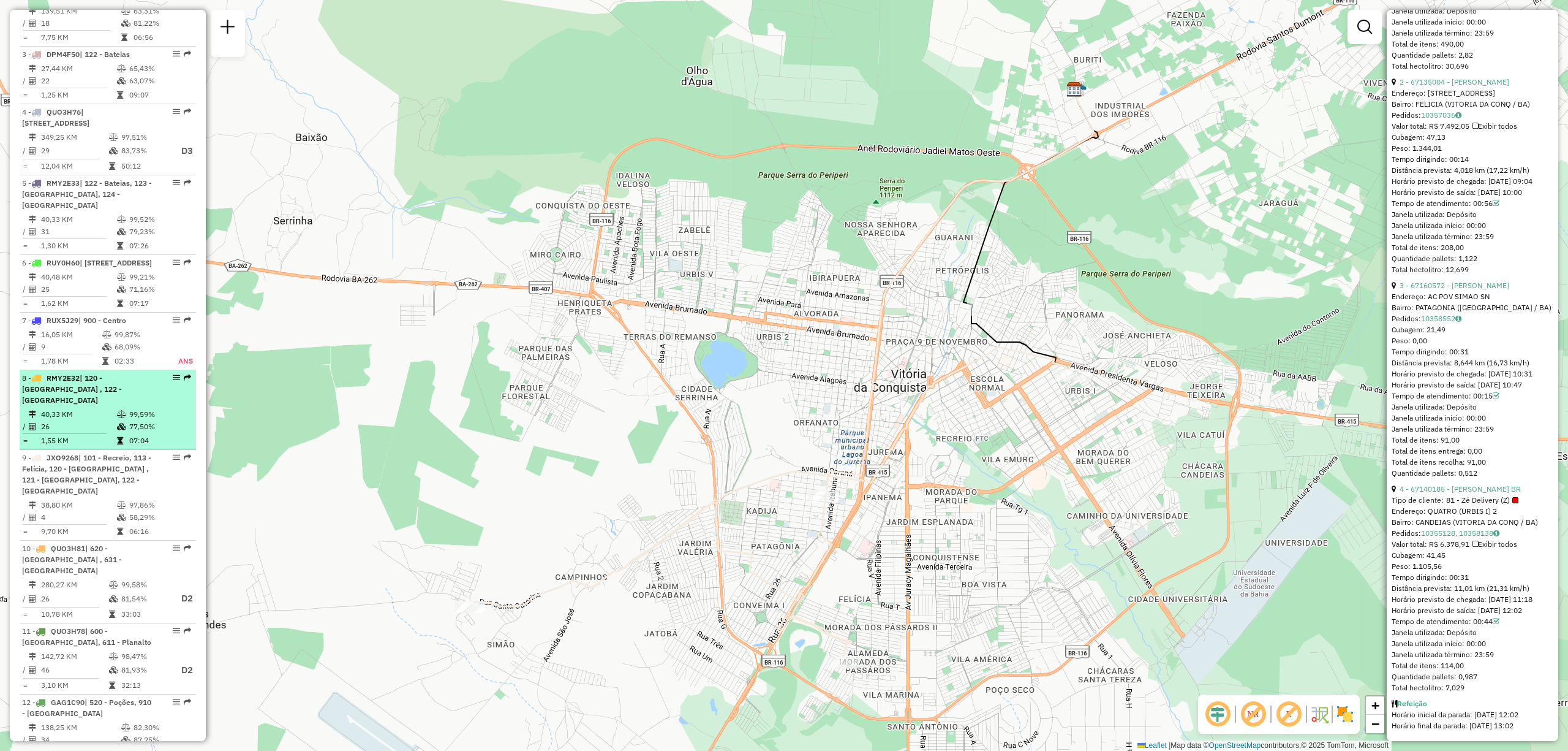
click at [81, 406] on div "8 - RMY2E32 | 120 - Patagónia , 122 - Bateias" at bounding box center [87, 389] width 130 height 33
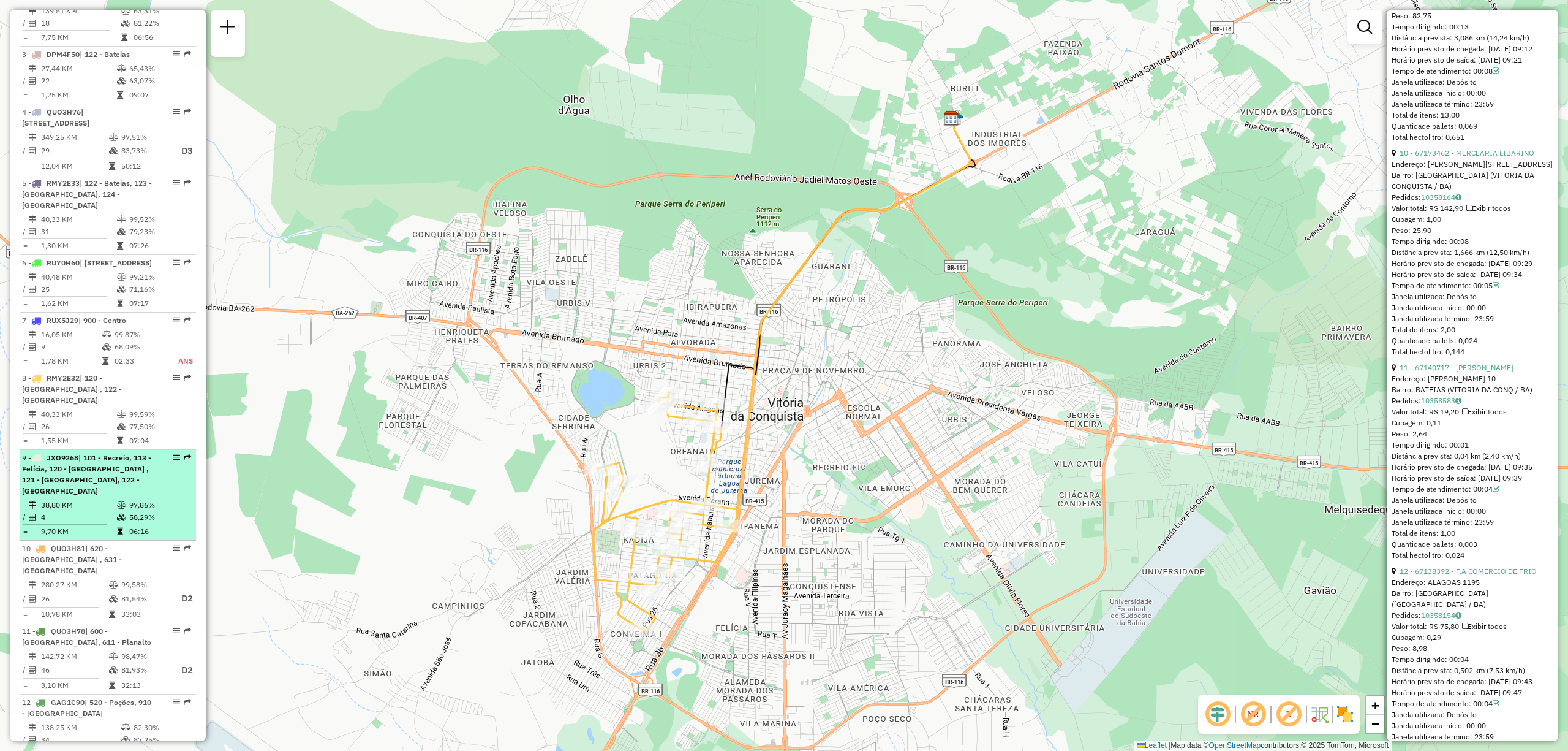
click at [45, 495] on span "| 101 - Recreio, 113 - Felícia, 120 - Patagónia , 121 - Patagônia, 122 - Bateias" at bounding box center [86, 474] width 129 height 43
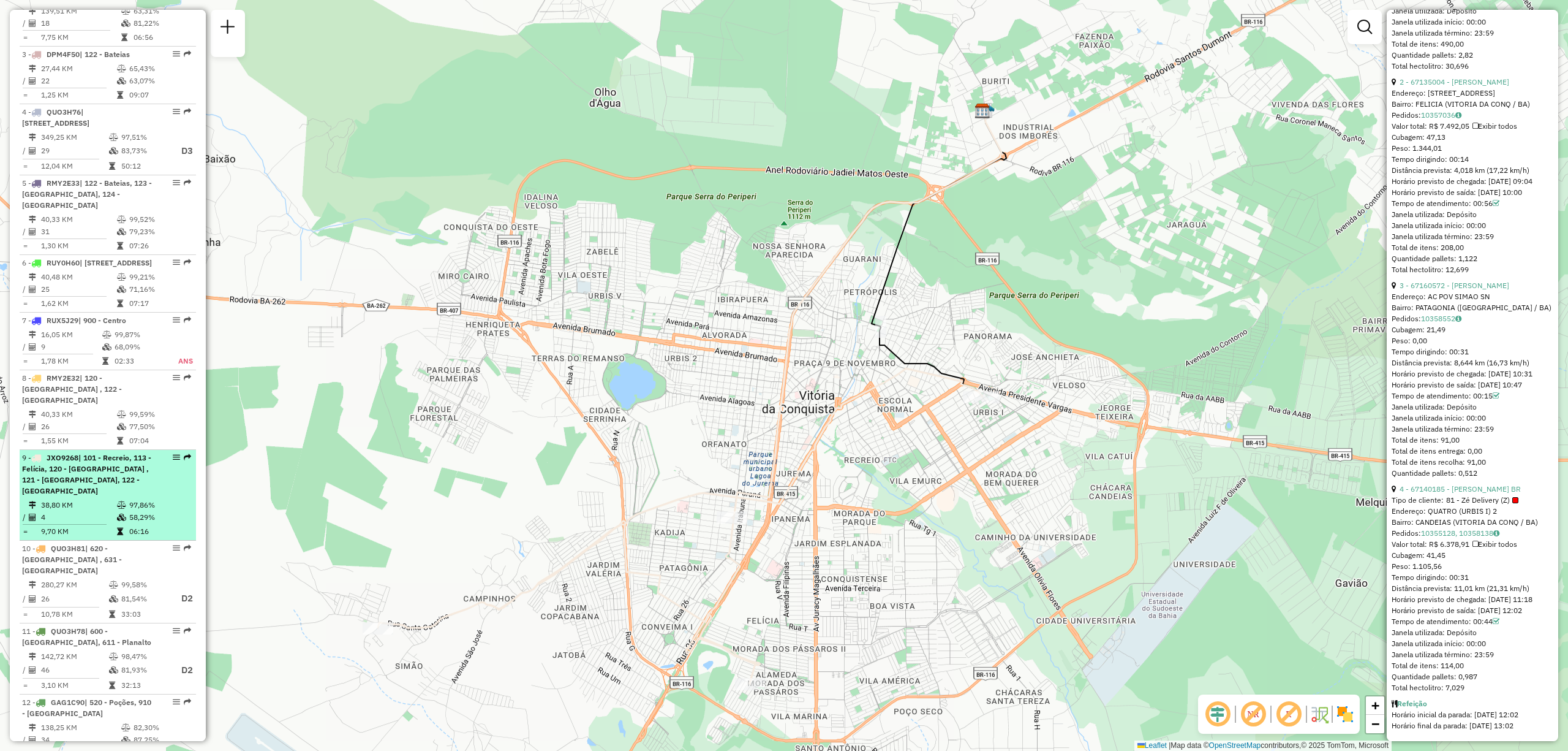
scroll to position [722, 0]
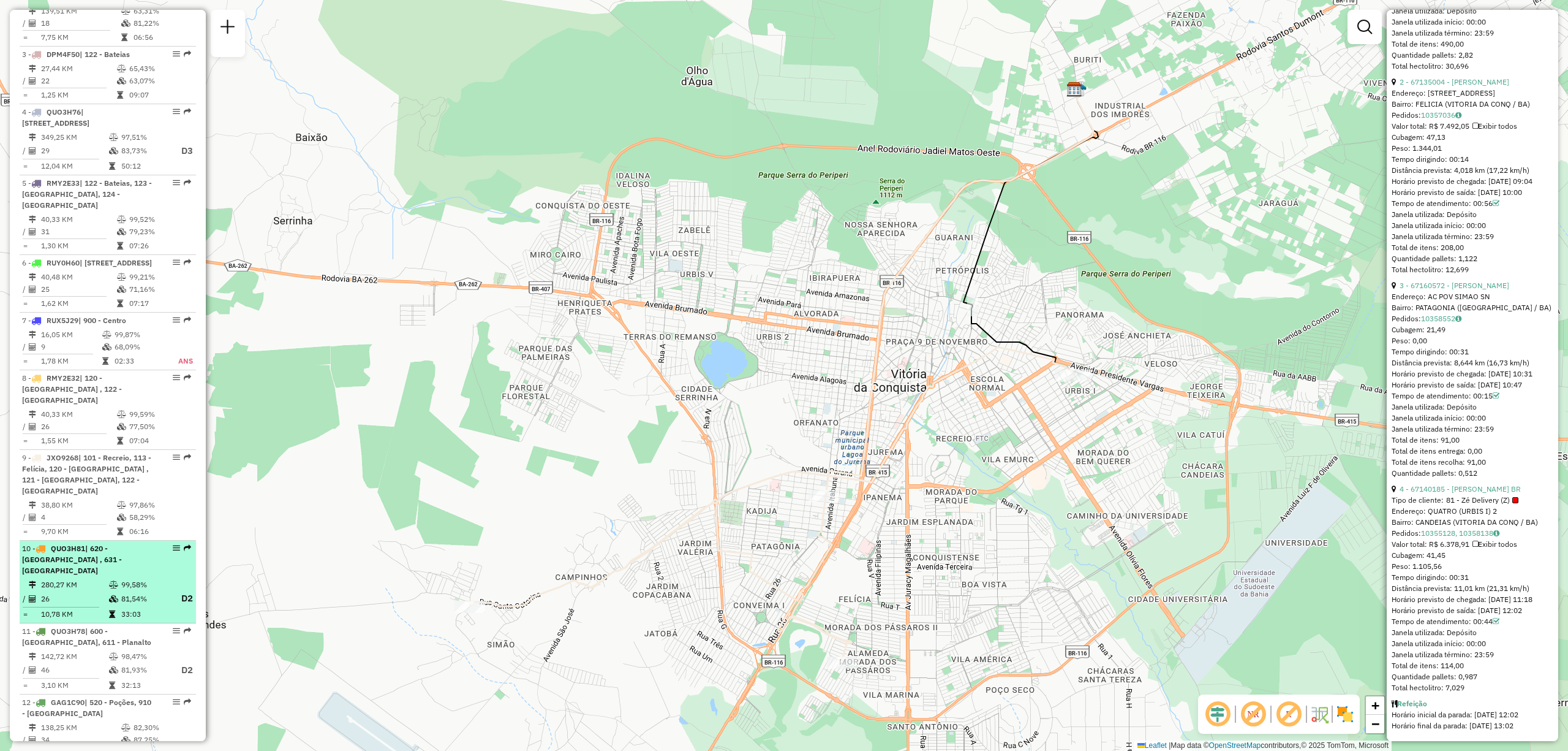
click at [55, 495] on span "| 620 - Encruzilhada , 631 - Dântilandia" at bounding box center [72, 559] width 100 height 31
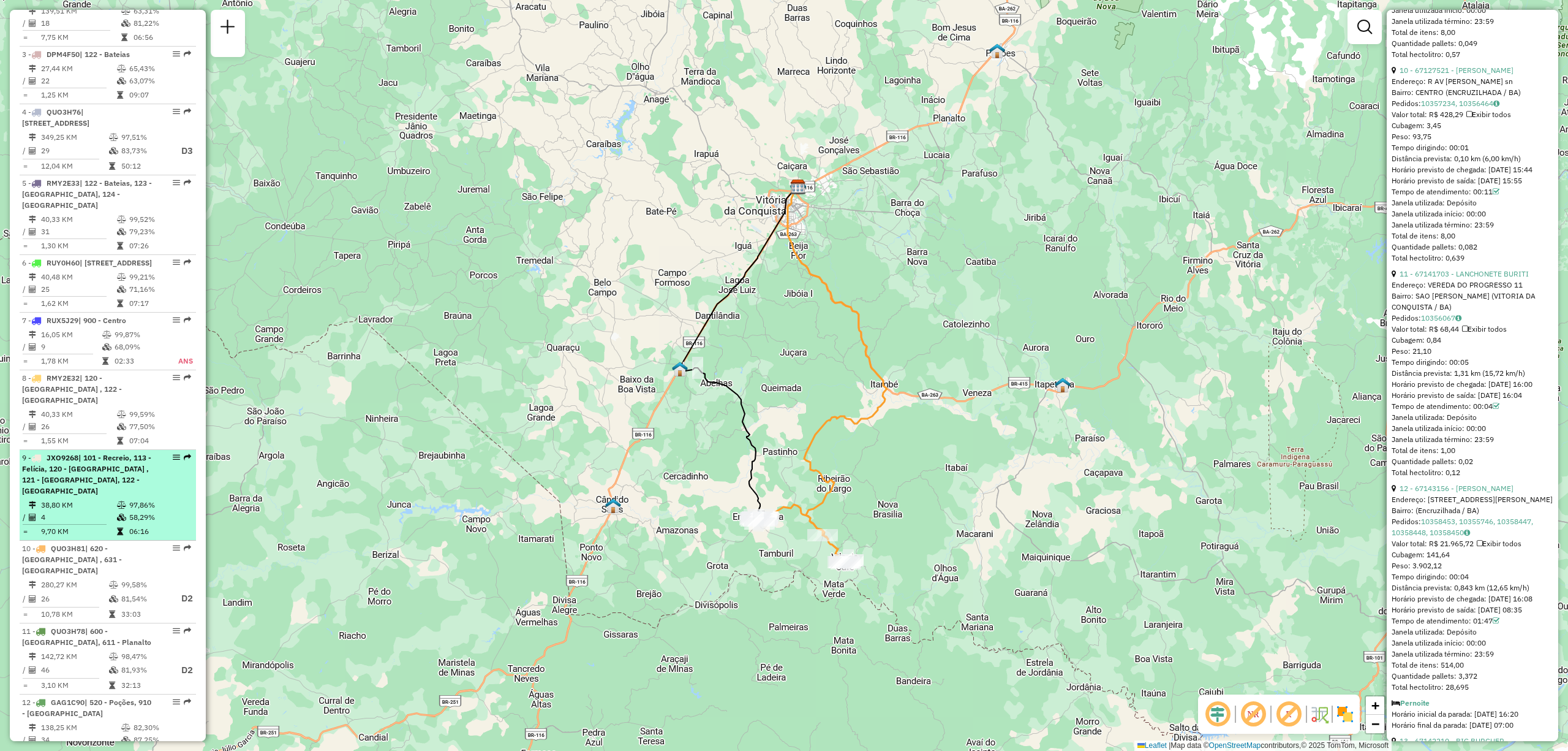
scroll to position [815, 0]
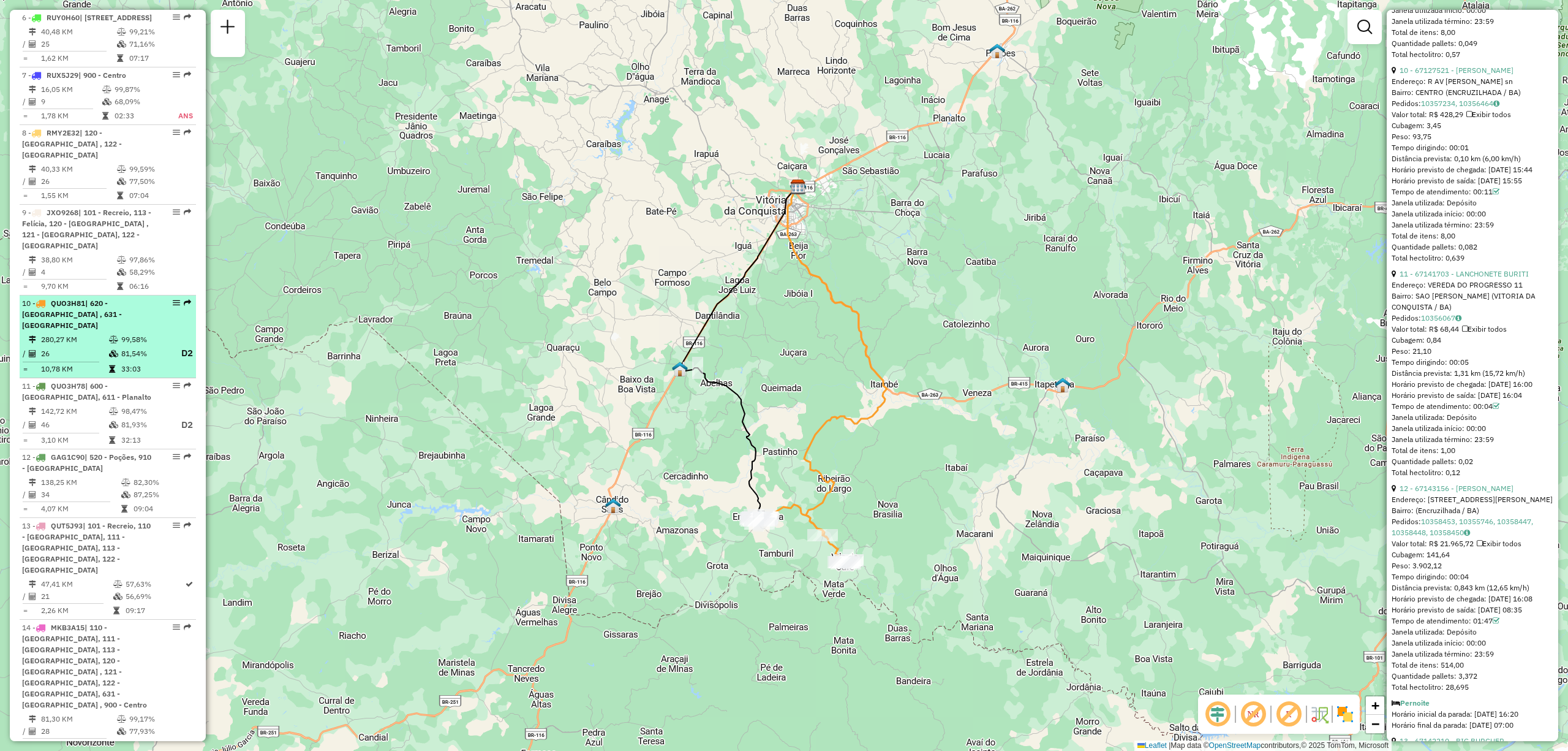
click at [109, 335] on td at bounding box center [115, 339] width 12 height 12
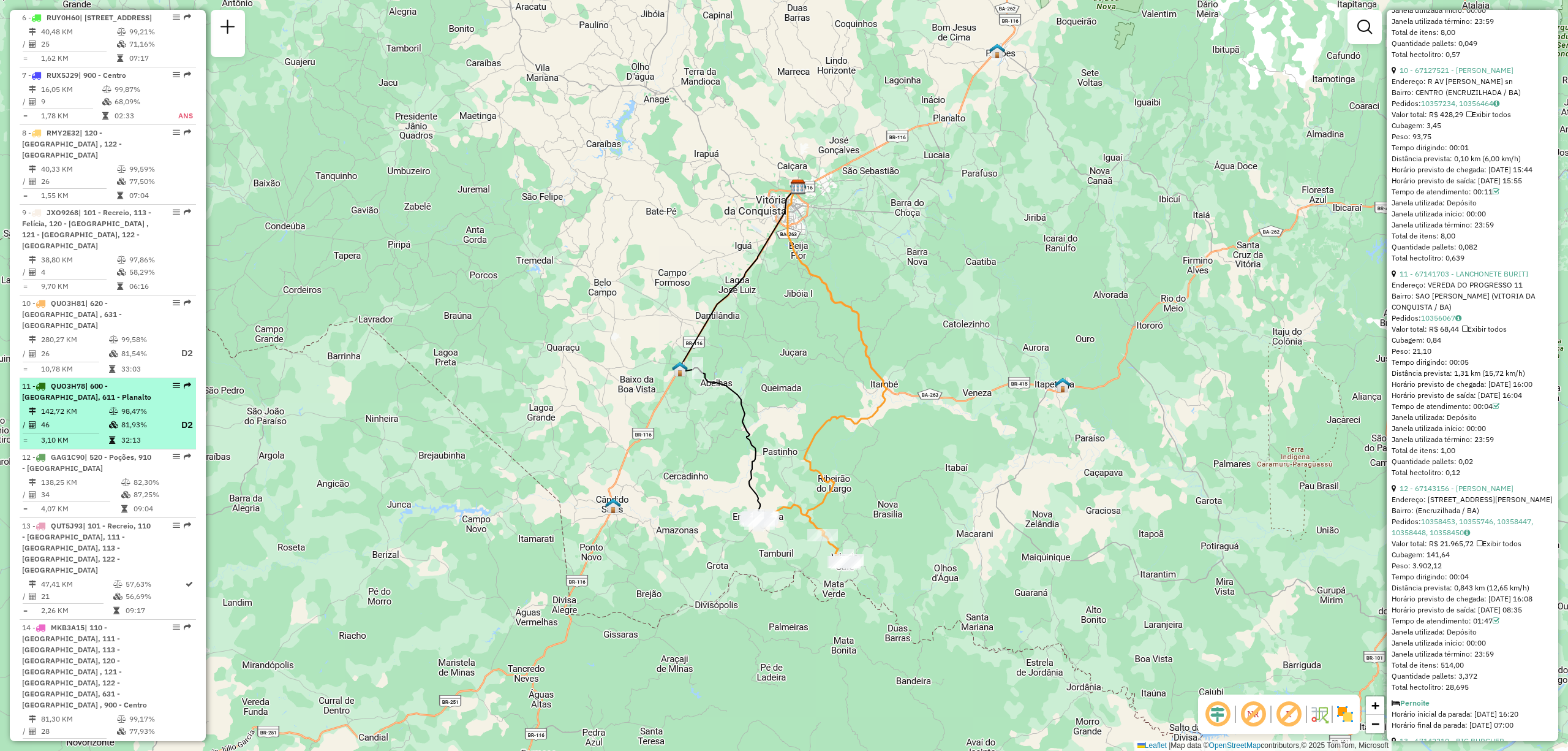
click at [57, 380] on li "11 - QUO3H78 | 600 - Barra do Choça, 611 - Planalto 142,72 KM 98,47% / 46 81,93…" at bounding box center [108, 414] width 177 height 72
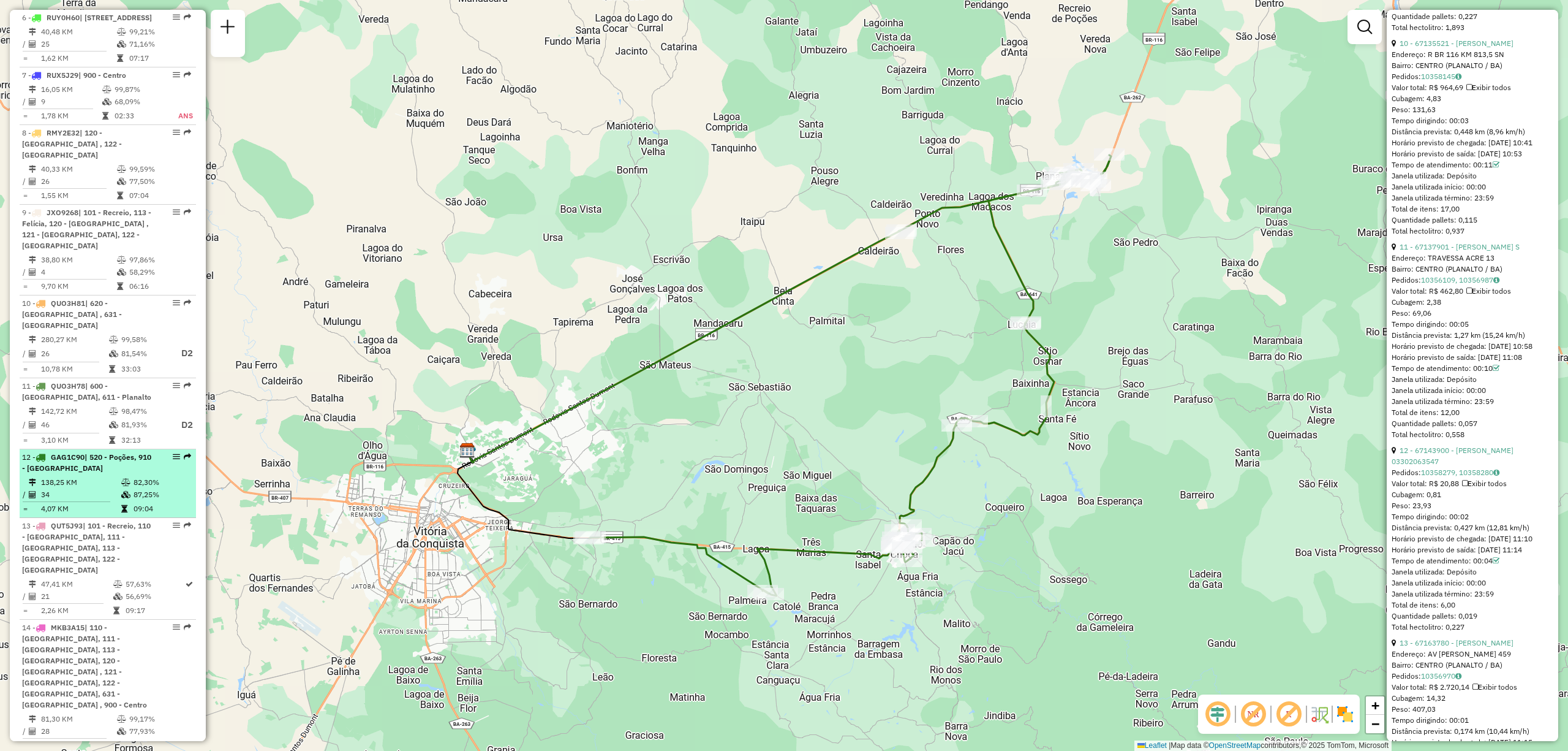
click at [67, 457] on span "GAG1C90" at bounding box center [67, 457] width 33 height 9
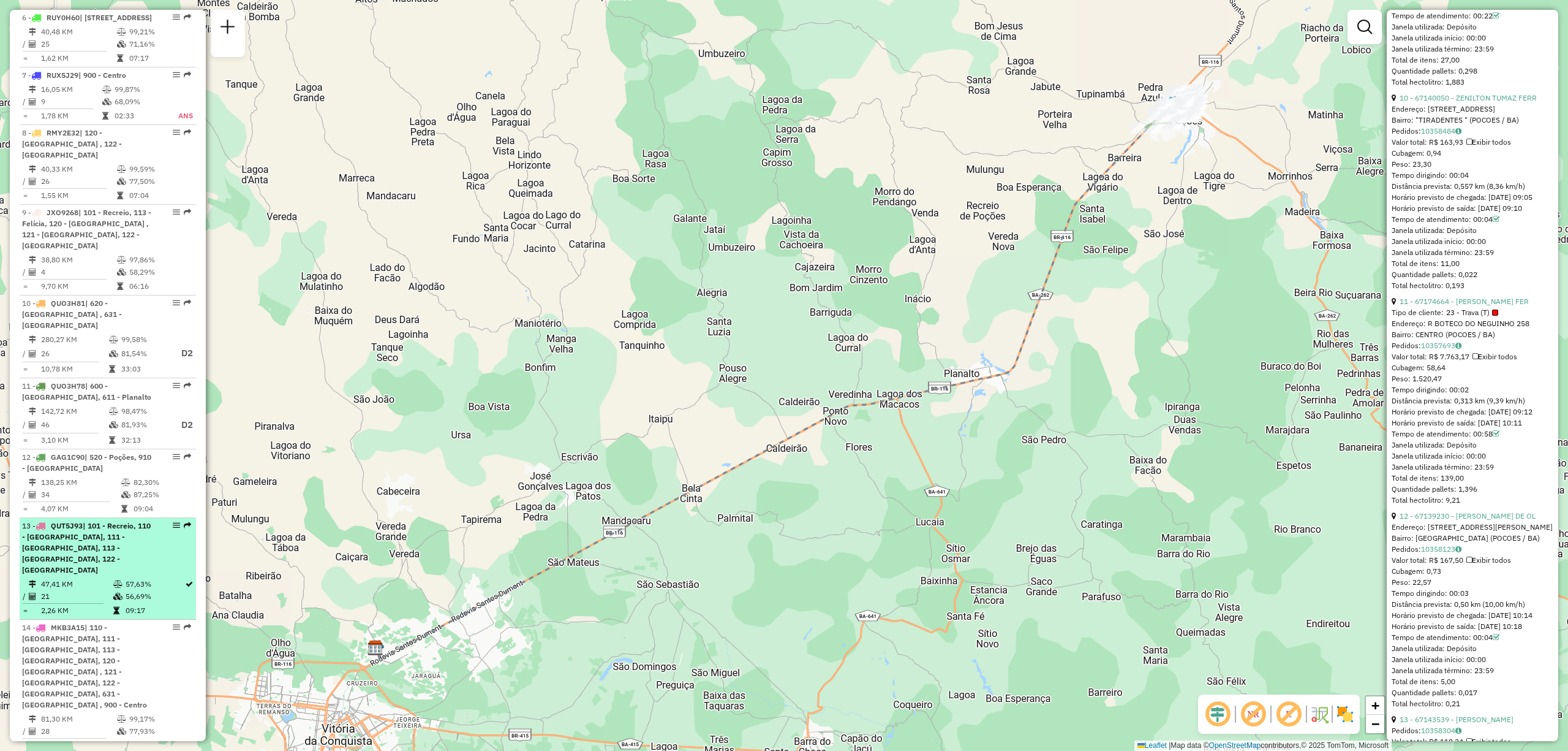
click at [43, 495] on icon at bounding box center [40, 525] width 10 height 7
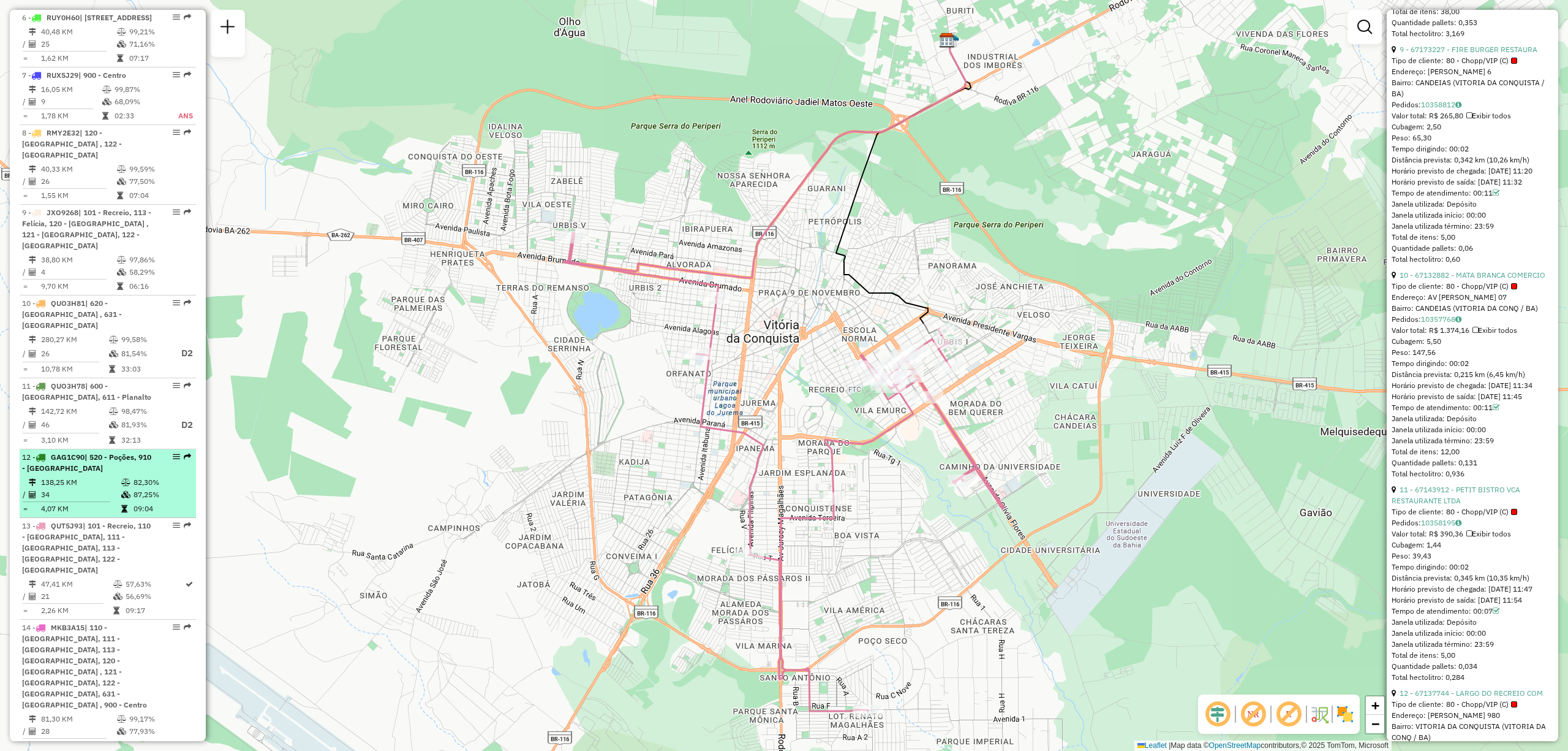
scroll to position [897, 0]
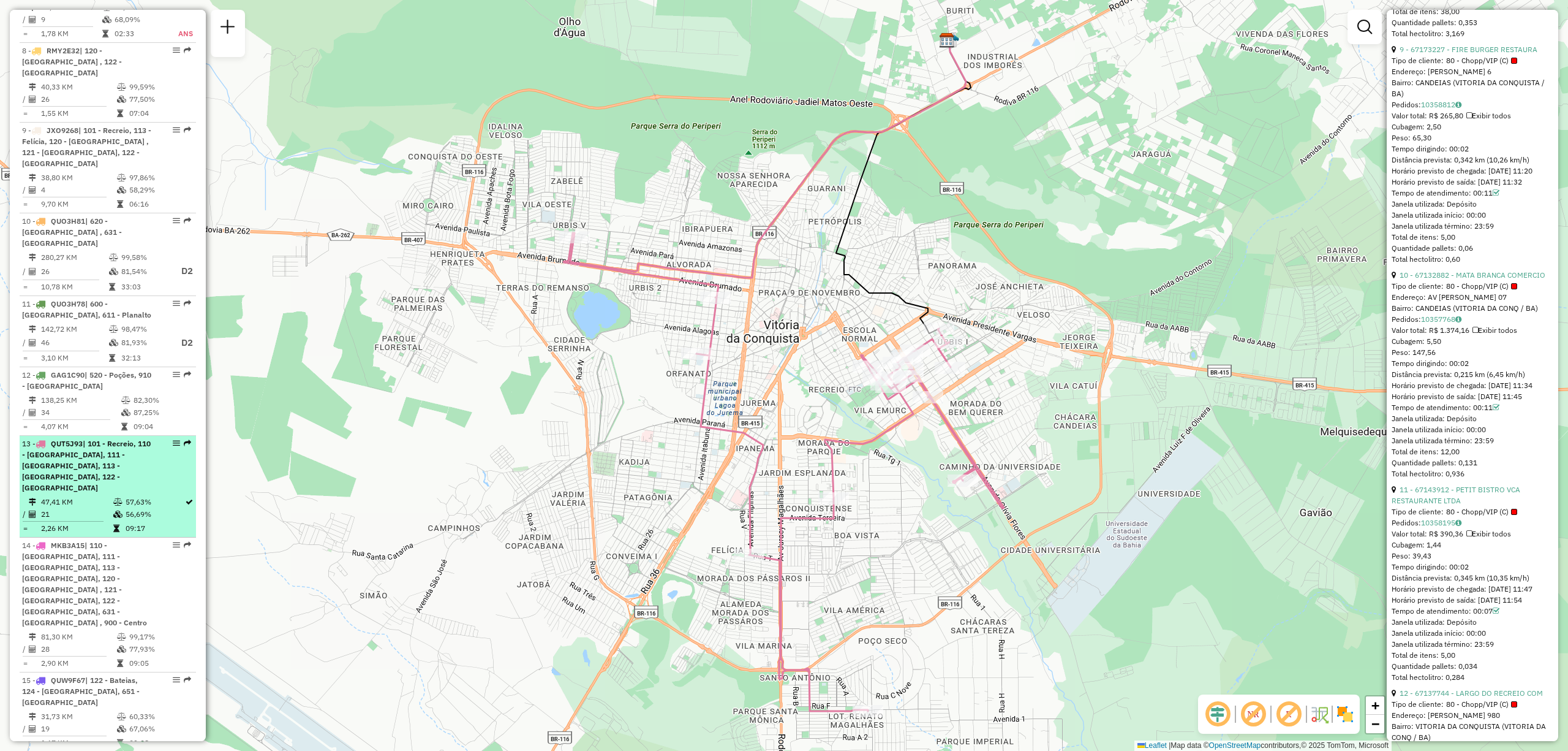
click at [76, 495] on td "21" at bounding box center [77, 514] width 72 height 12
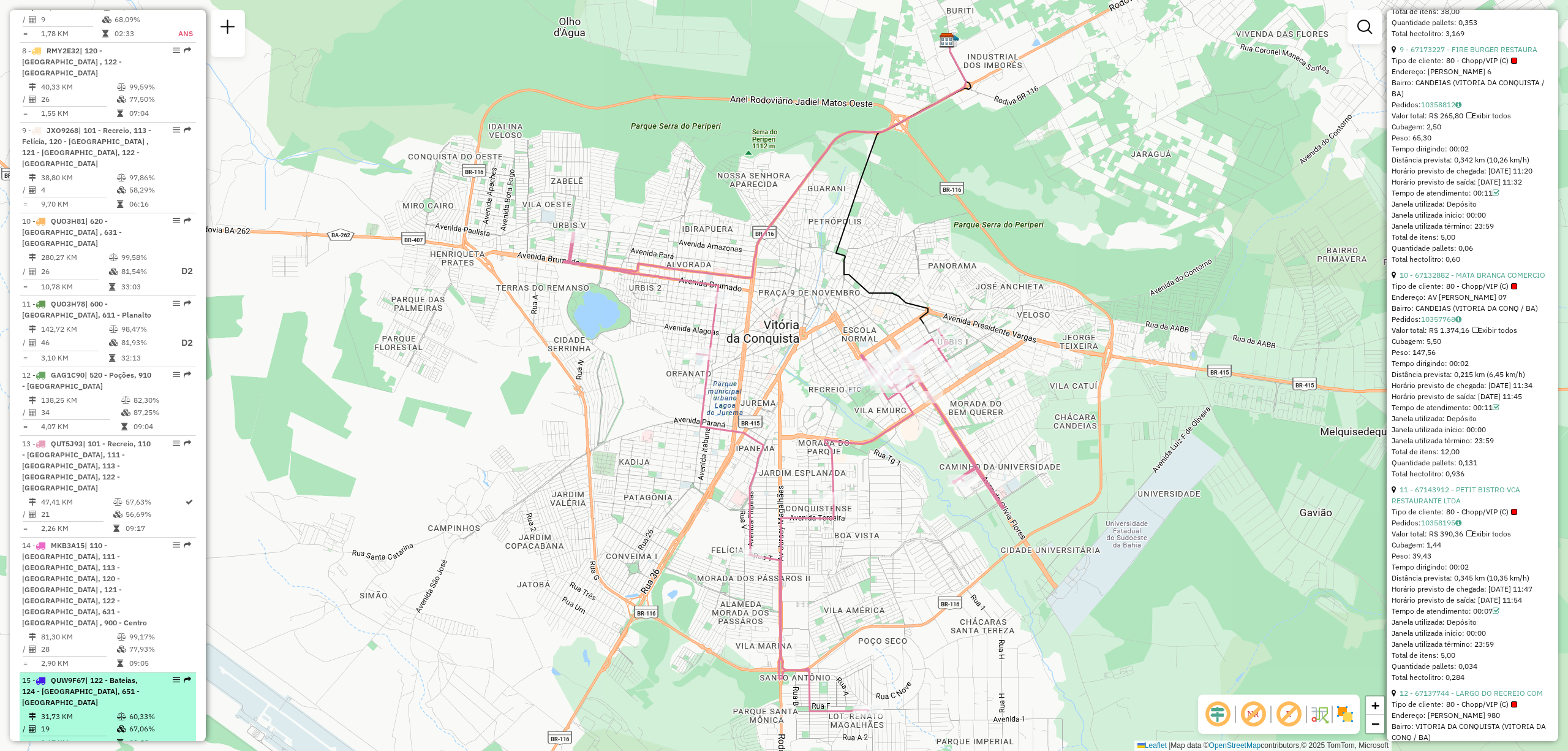
drag, startPoint x: 77, startPoint y: 645, endPoint x: 84, endPoint y: 641, distance: 8.1
click at [79, 495] on li "15 - QUW9F67 | 122 - Bateias, 124 - Zambele, 651 - Pradoso 31,73 KM 60,33% / 19…" at bounding box center [108, 712] width 177 height 80
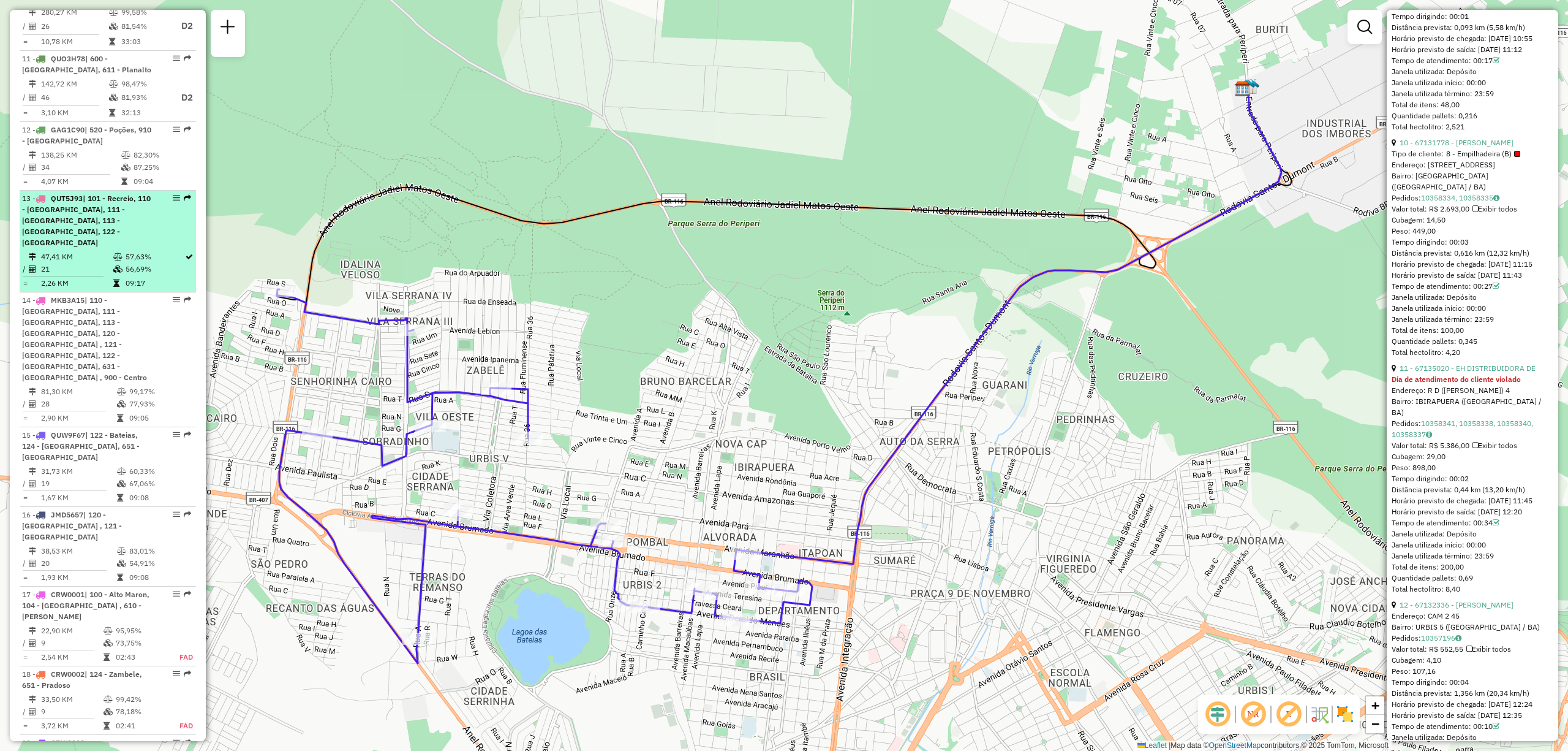
scroll to position [1224, 0]
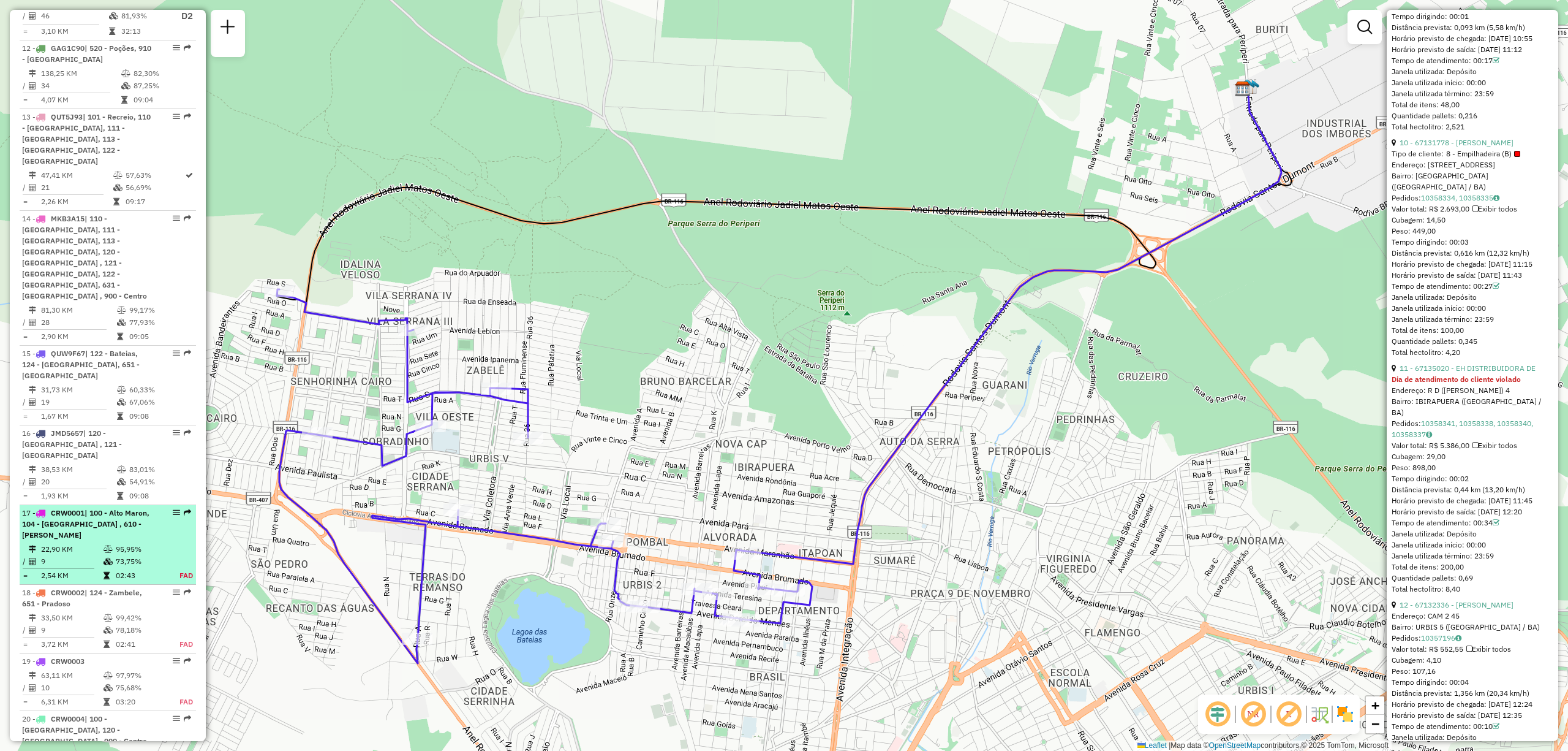
click at [72, 495] on div "17 - CRW0001 | 100 - Alto Maron, 104 - Calçara , 610 - José Conçalves" at bounding box center [87, 524] width 130 height 33
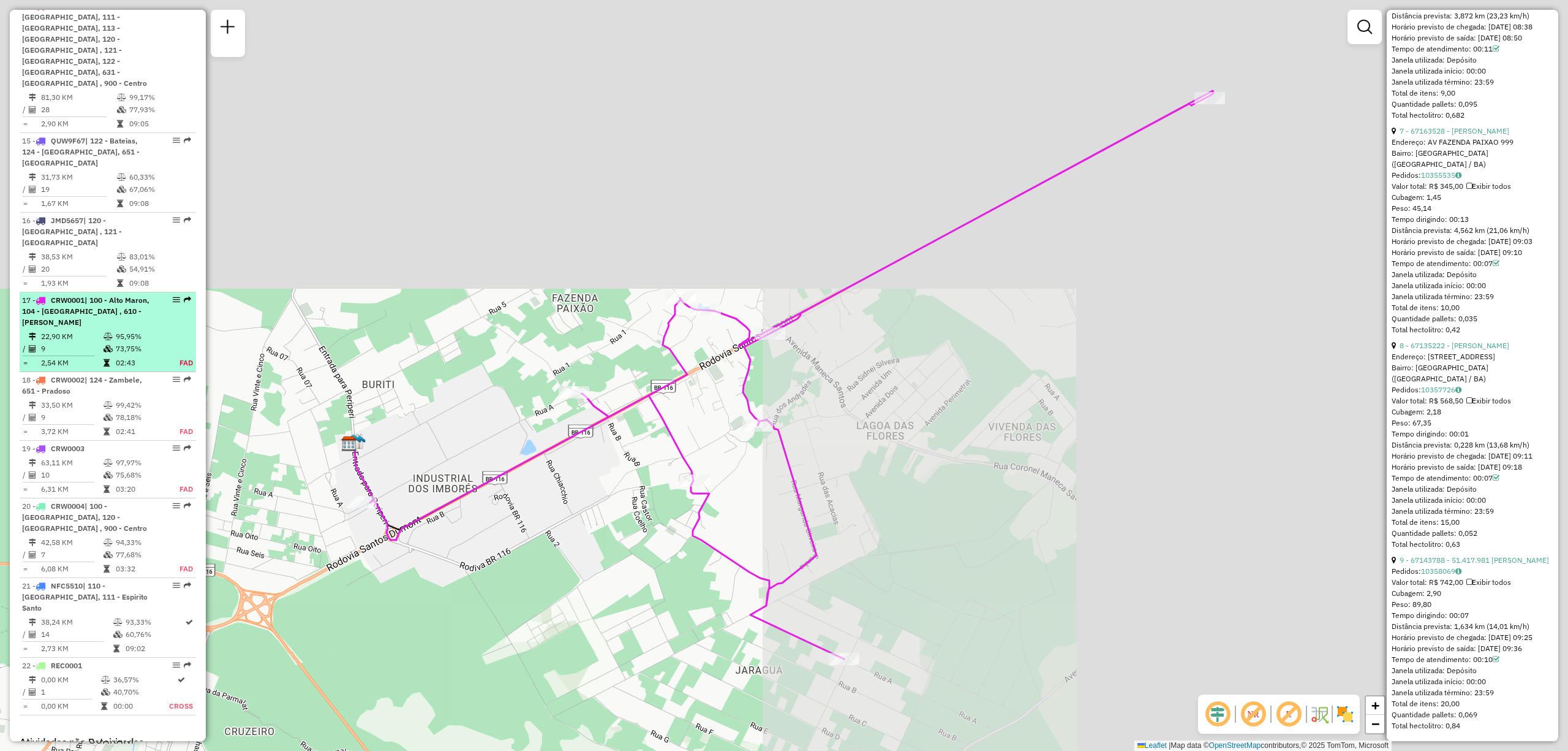
scroll to position [1541, 0]
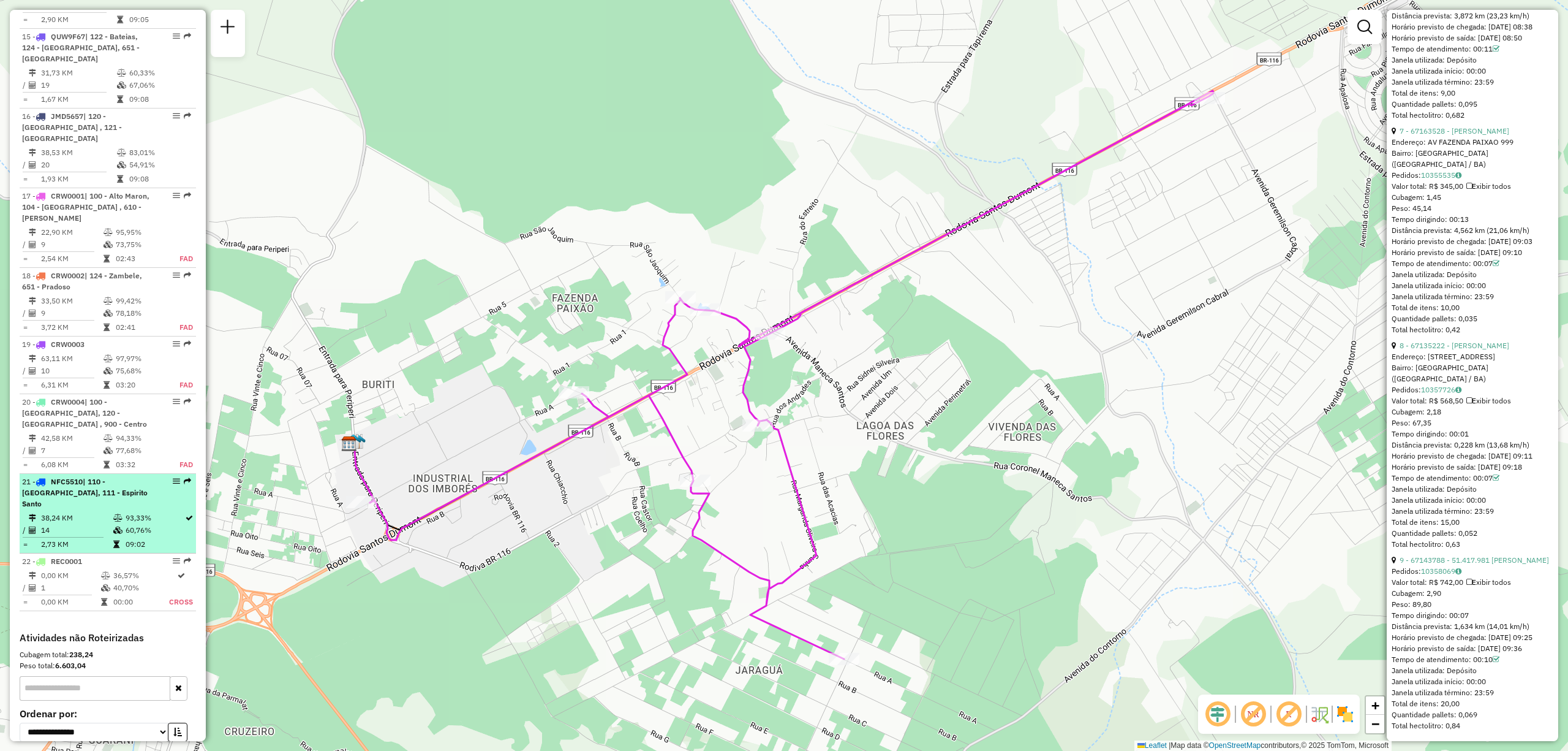
click at [72, 495] on td "38,24 KM" at bounding box center [77, 518] width 72 height 12
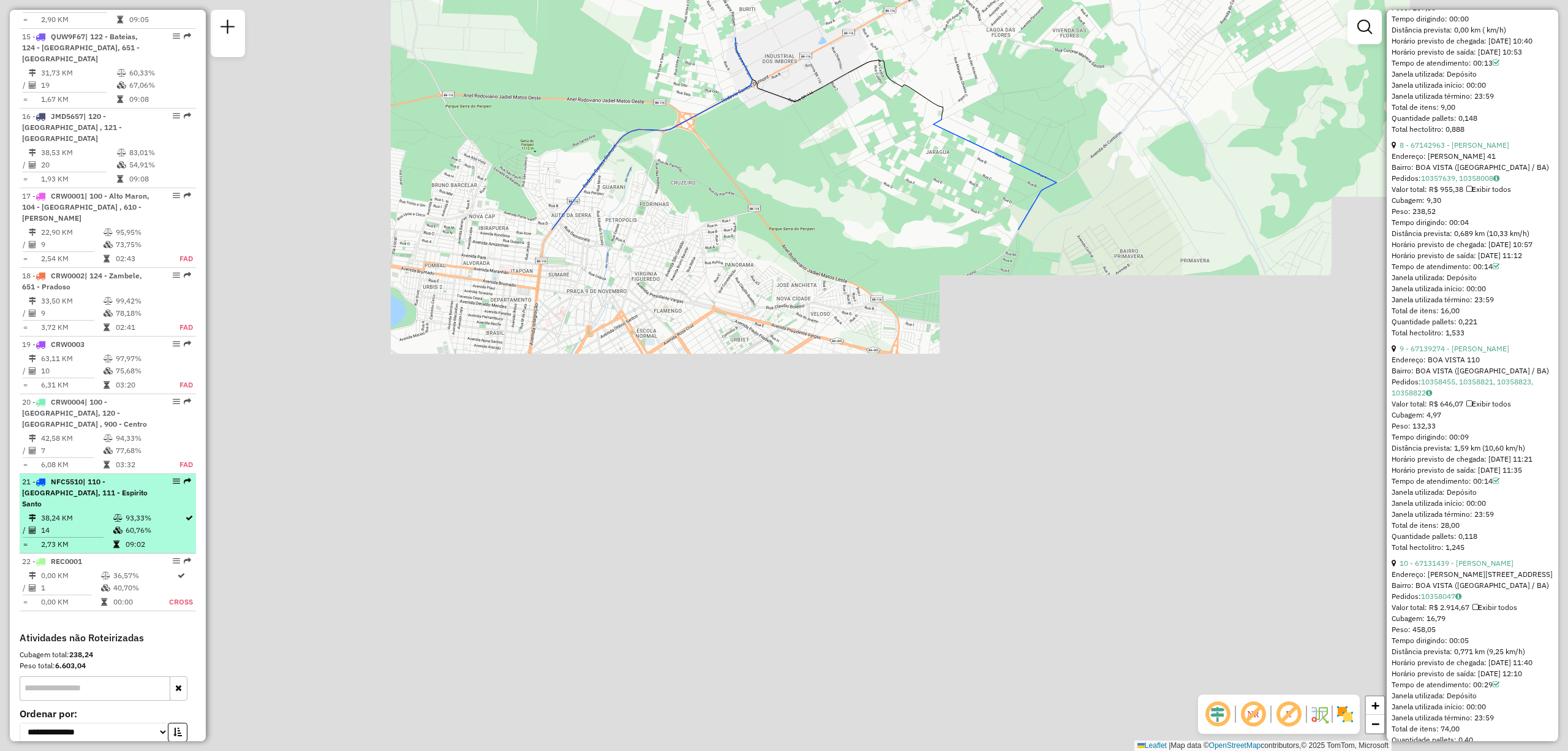
scroll to position [2276, 0]
